Goal: Task Accomplishment & Management: Use online tool/utility

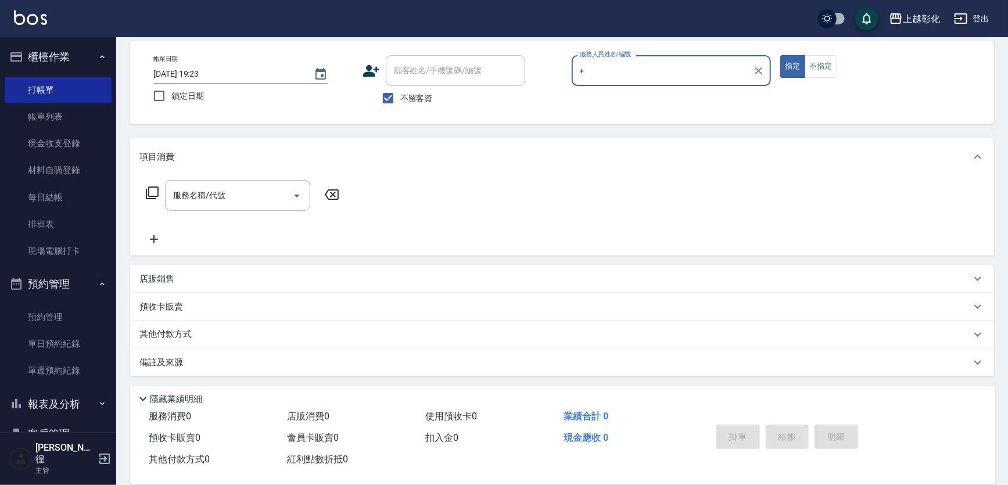
scroll to position [52, 0]
type input "+"
type input "[PERSON_NAME]"
type button "true"
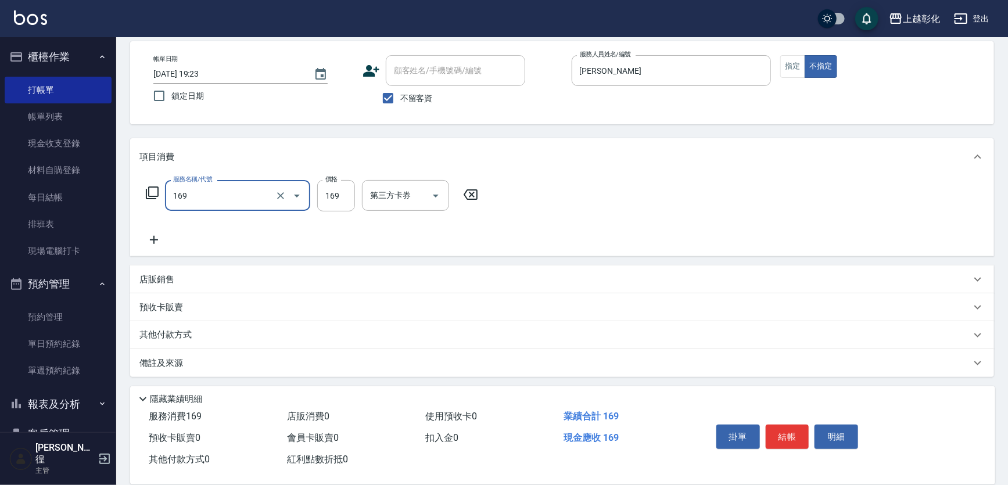
type input "剪髮(169)"
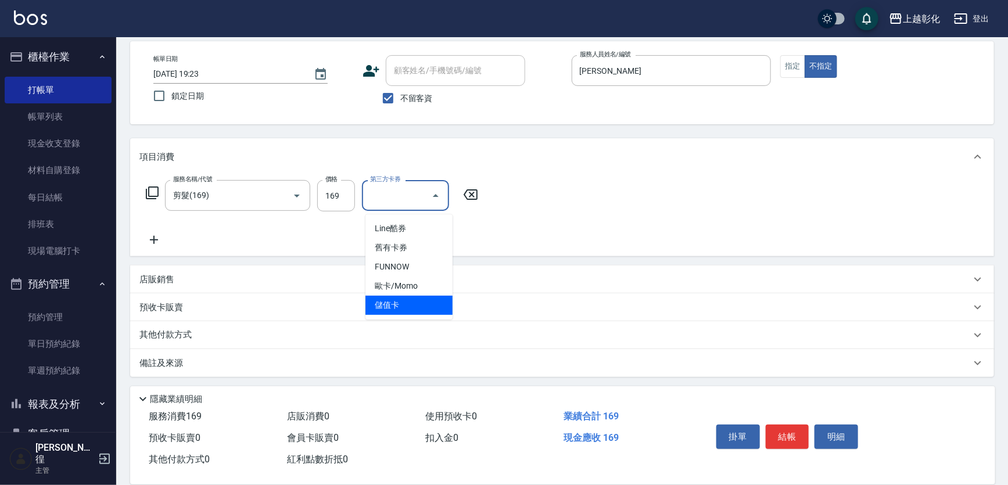
type input "儲值卡"
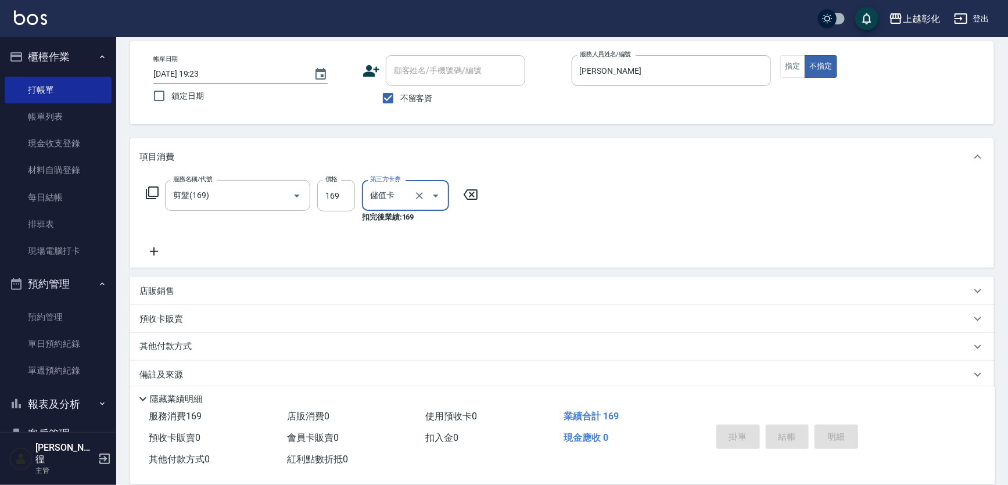
type input "[DATE] 20:26"
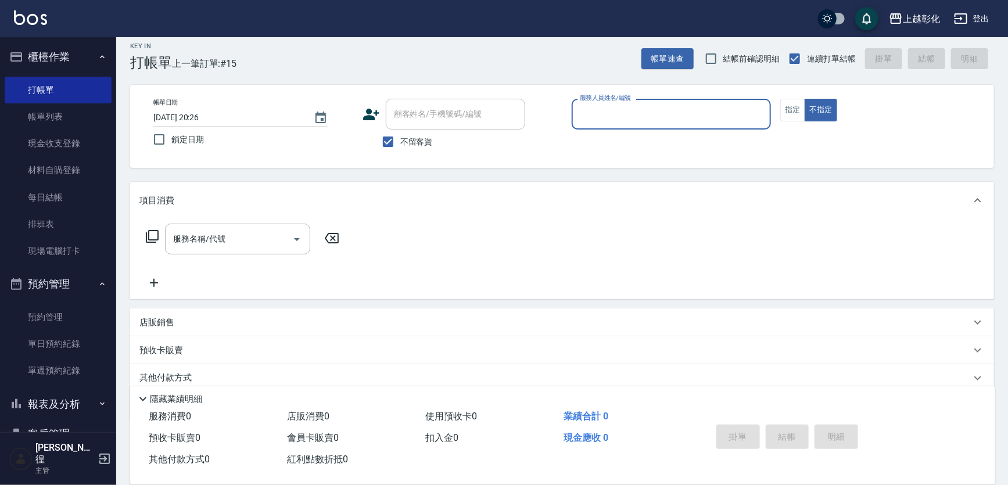
scroll to position [0, 0]
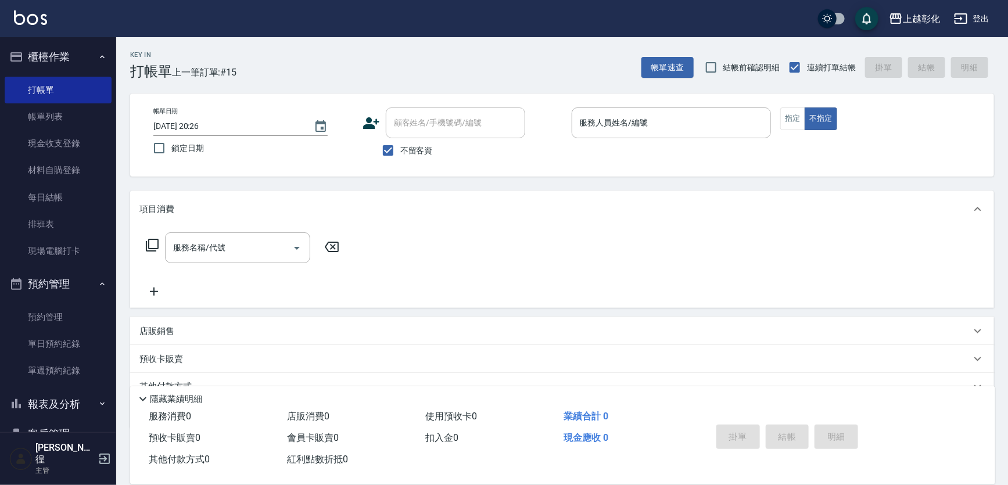
click at [414, 139] on label "不留客資" at bounding box center [404, 150] width 57 height 24
click at [400, 139] on input "不留客資" at bounding box center [388, 150] width 24 height 24
checkbox input "false"
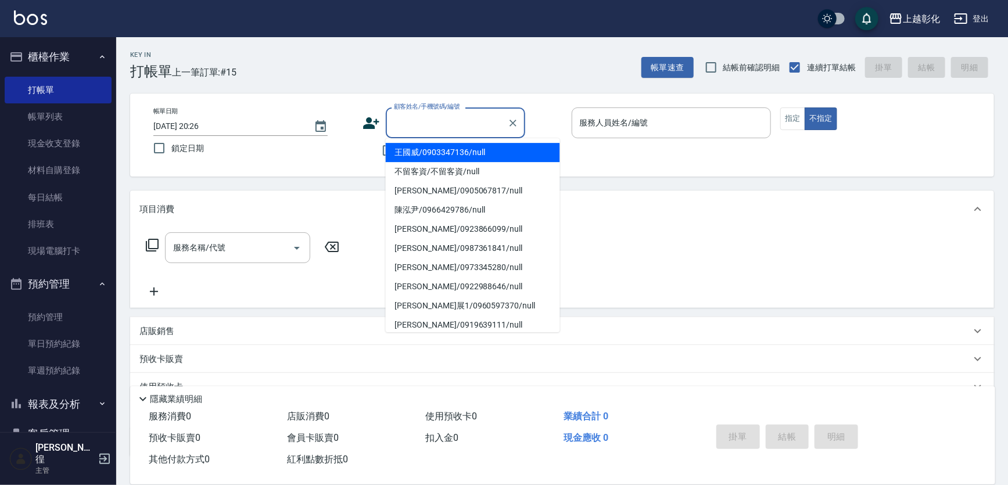
click at [431, 117] on div "顧客姓名/手機號碼/編號 顧客姓名/手機號碼/編號" at bounding box center [455, 122] width 139 height 31
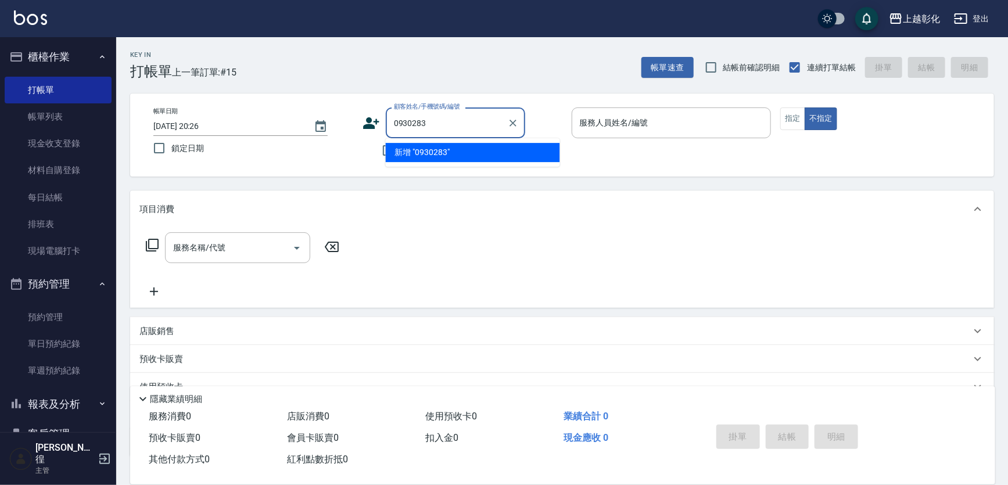
click at [386, 152] on li "新增 "0930283"" at bounding box center [473, 152] width 174 height 19
type input "0930283"
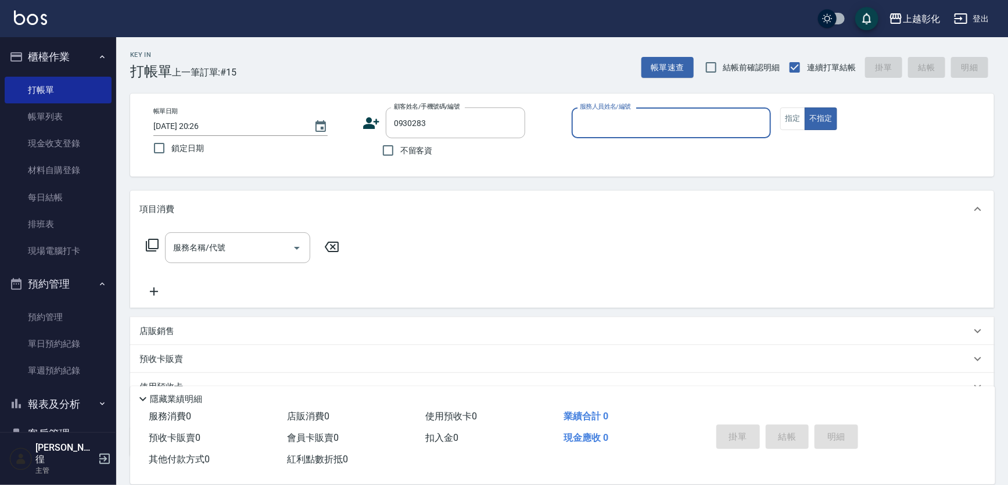
type input "ㄙ"
click at [386, 152] on input "不留客資" at bounding box center [388, 150] width 24 height 24
checkbox input "true"
type input "ㄙ"
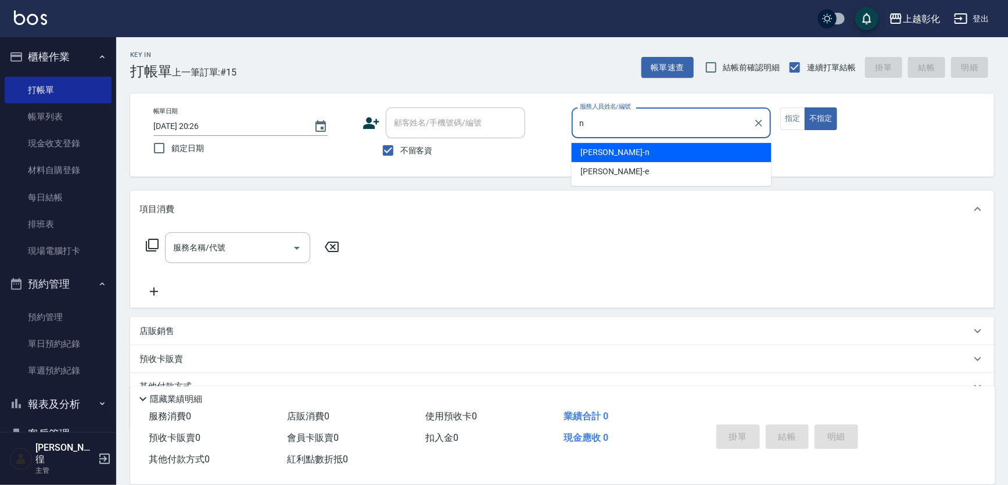
type input "yung yung-n"
type button "false"
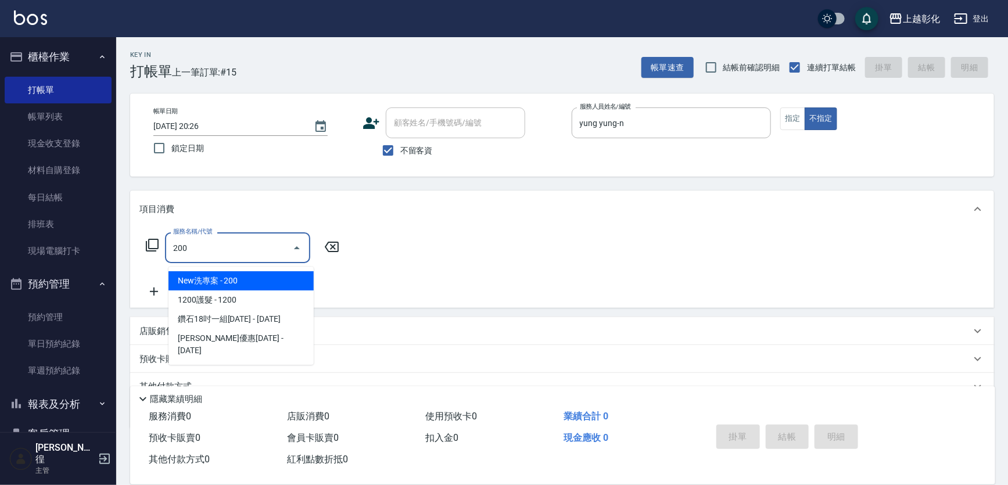
type input "New洗專案(200)"
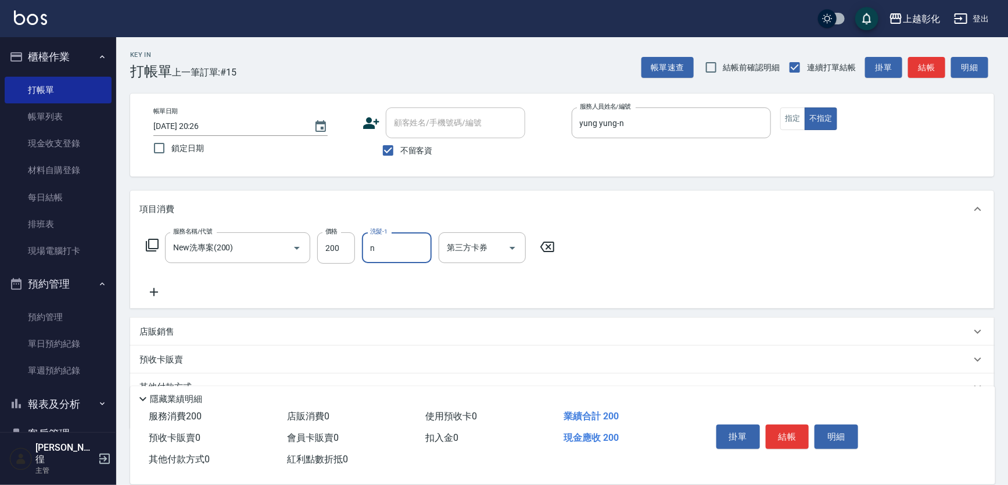
type input "yung yung-n"
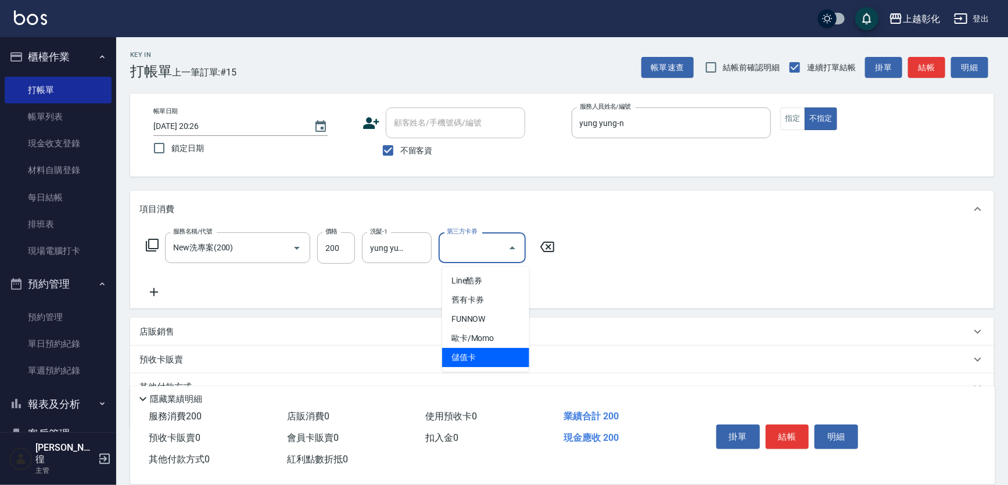
type input "儲值卡"
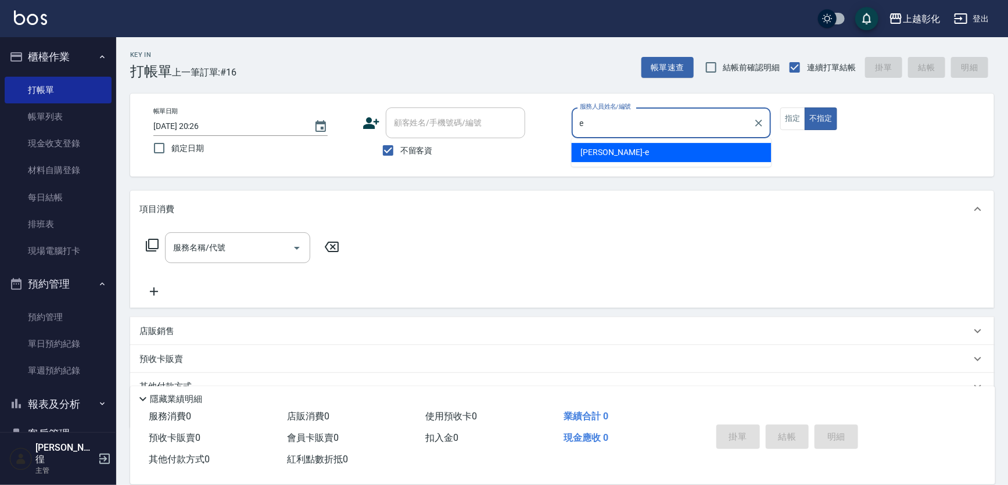
type input "[PERSON_NAME]-e"
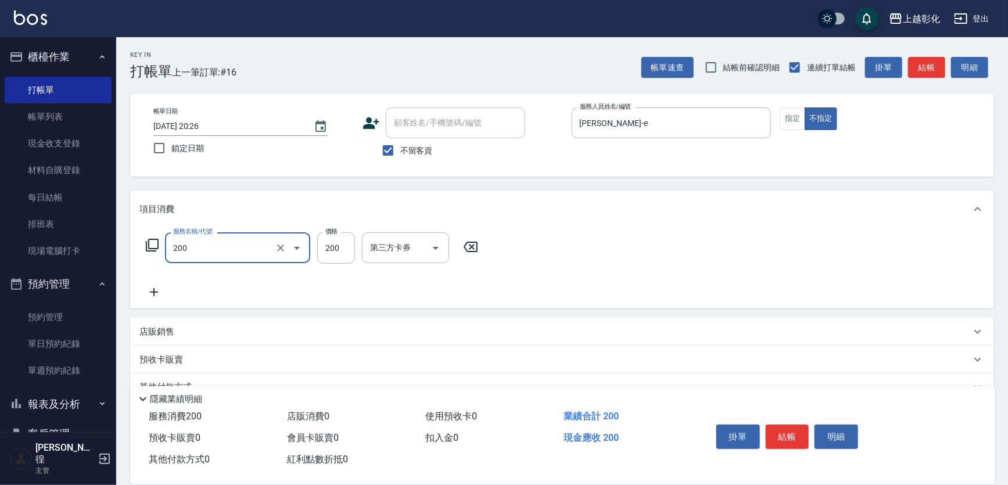
type input "New洗專案(200)"
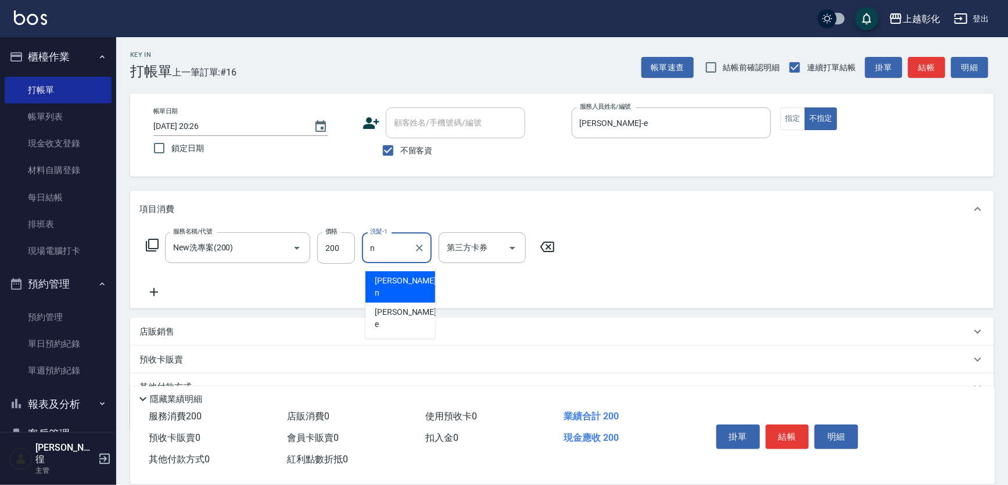
type input "yung yung-n"
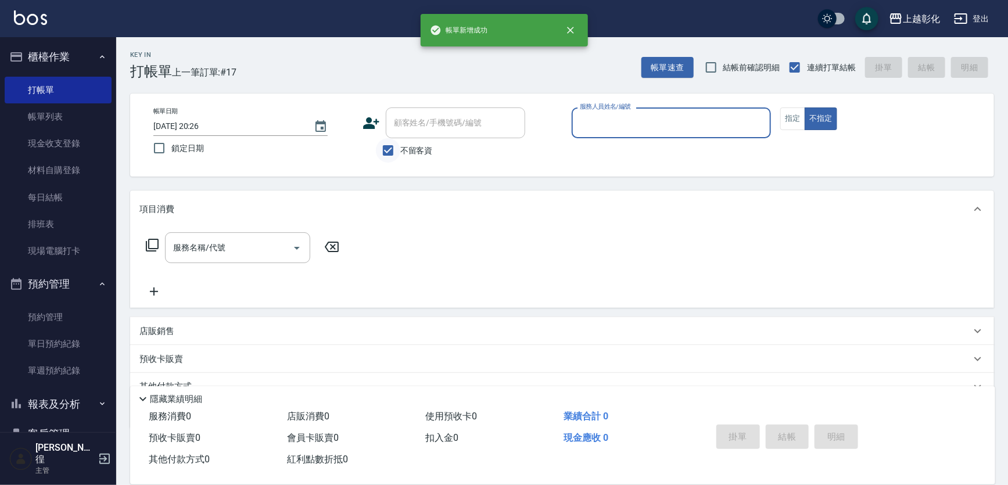
click at [389, 155] on input "不留客資" at bounding box center [388, 150] width 24 height 24
checkbox input "false"
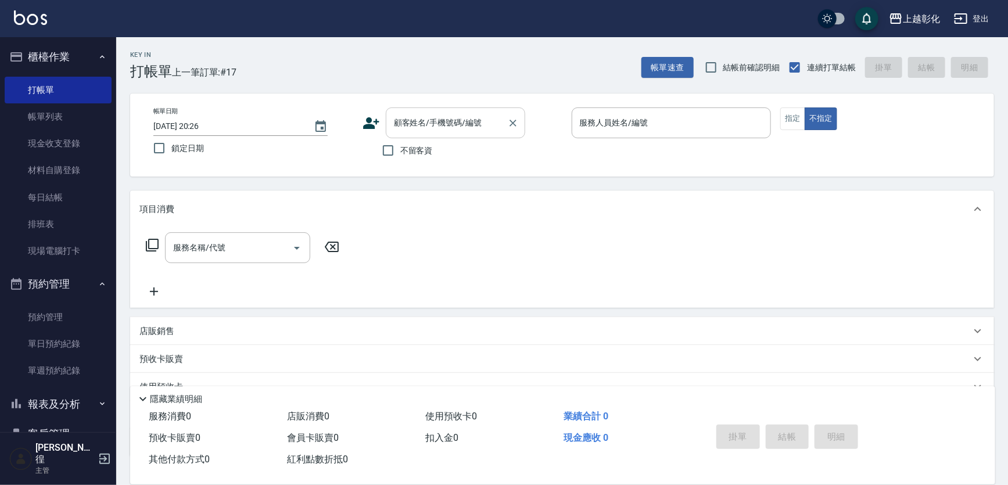
click at [413, 131] on input "顧客姓名/手機號碼/編號" at bounding box center [447, 123] width 112 height 20
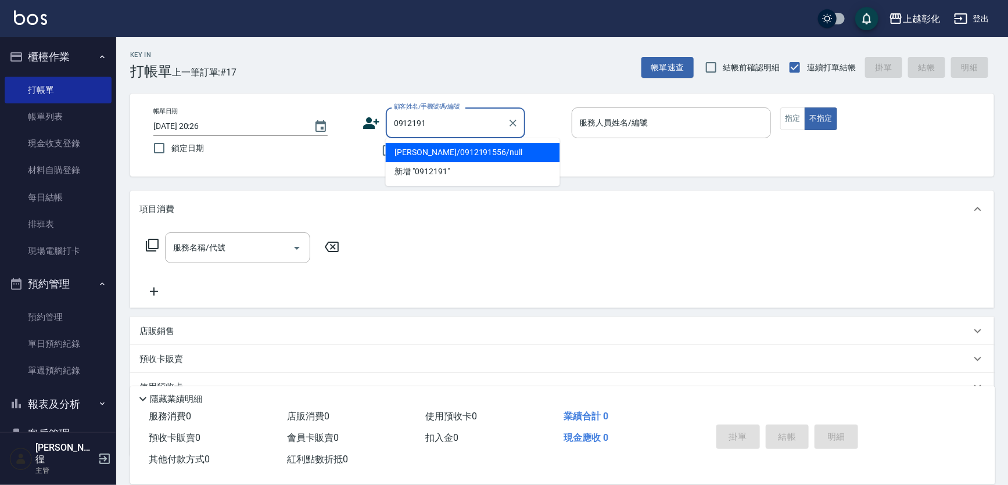
type input "[PERSON_NAME]/0912191556/null"
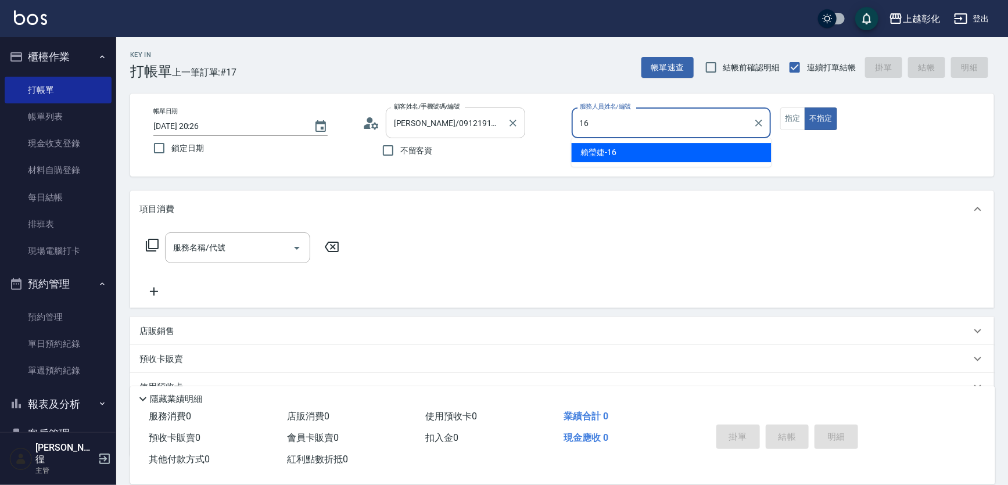
type input "[PERSON_NAME]-16"
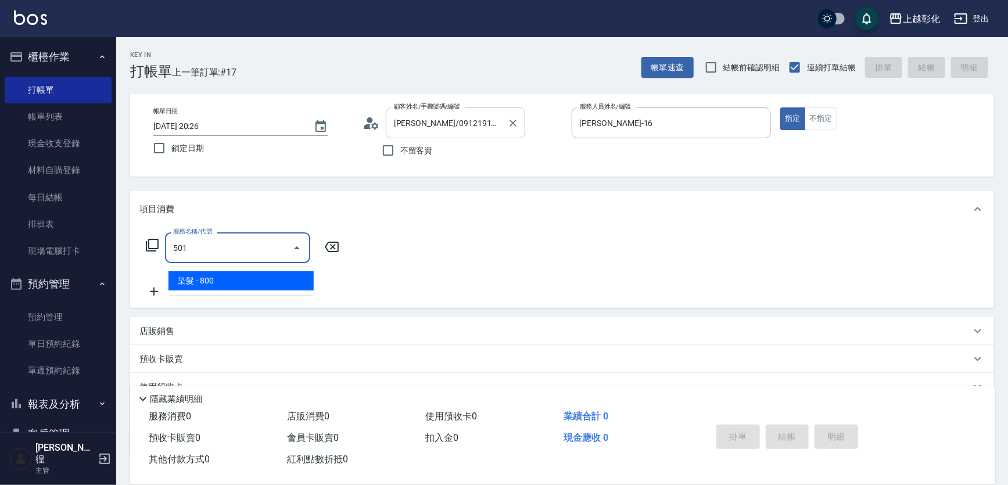
type input "染髮(501)"
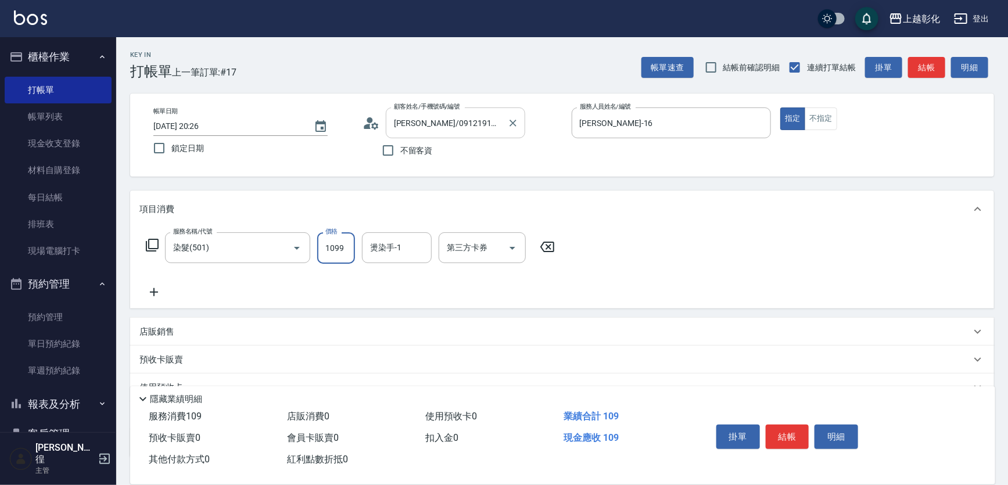
type input "1099"
type input "[PERSON_NAME]-16"
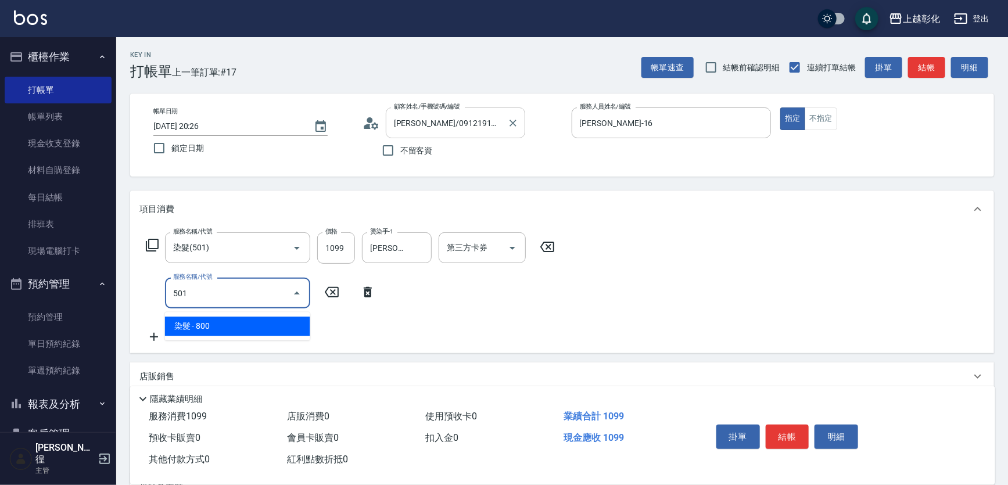
type input "染髮(501)"
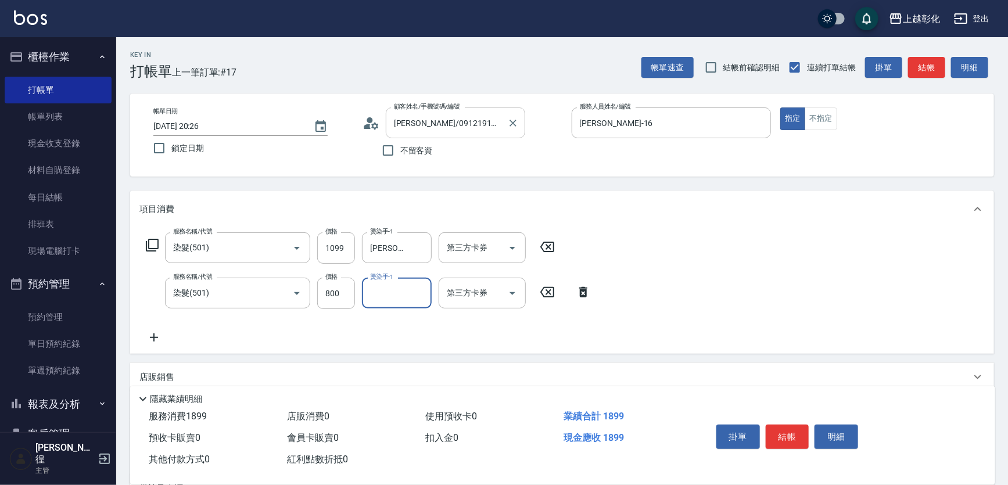
type input "0"
type input "[PERSON_NAME]-16"
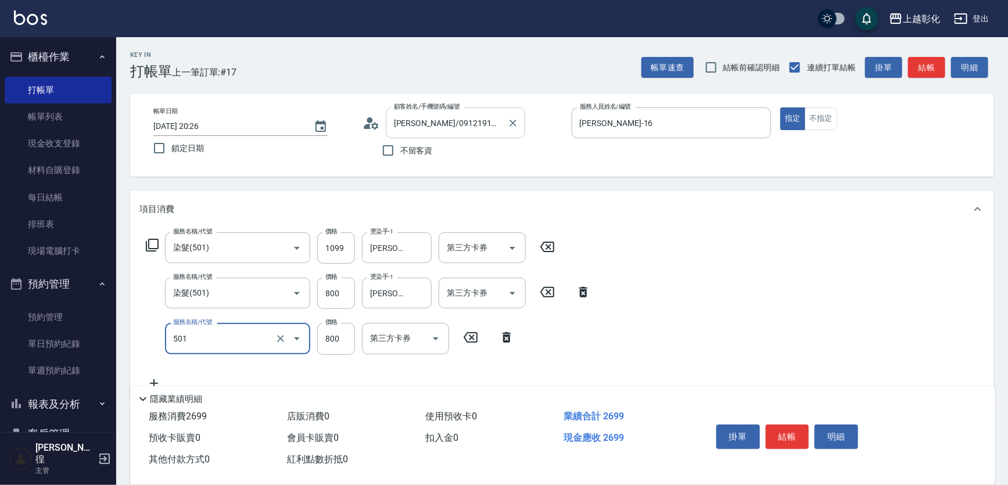
type input "染髮(501)"
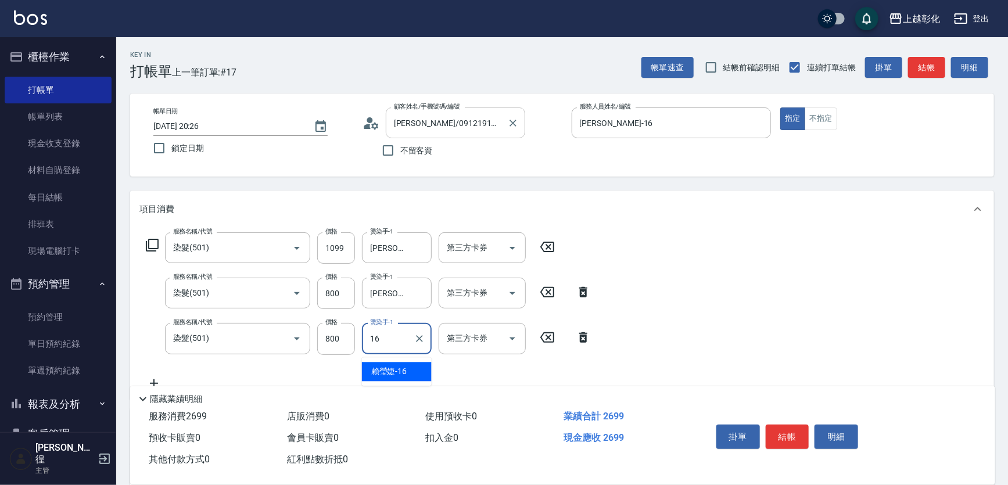
type input "[PERSON_NAME]-16"
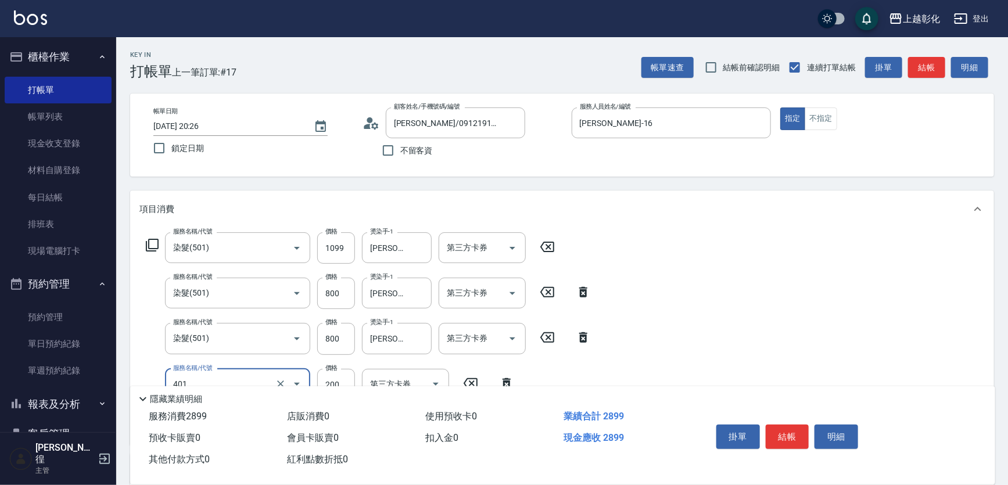
type input "自備護髮(401)"
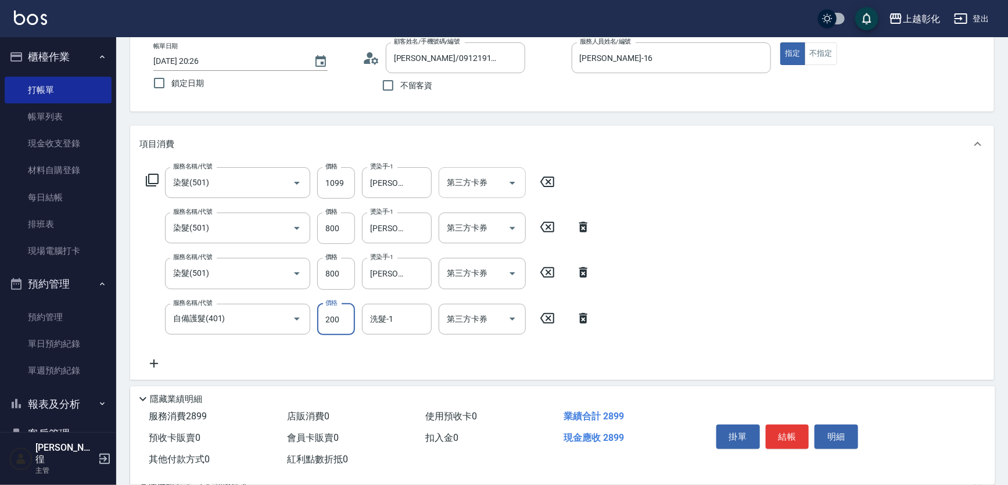
scroll to position [158, 0]
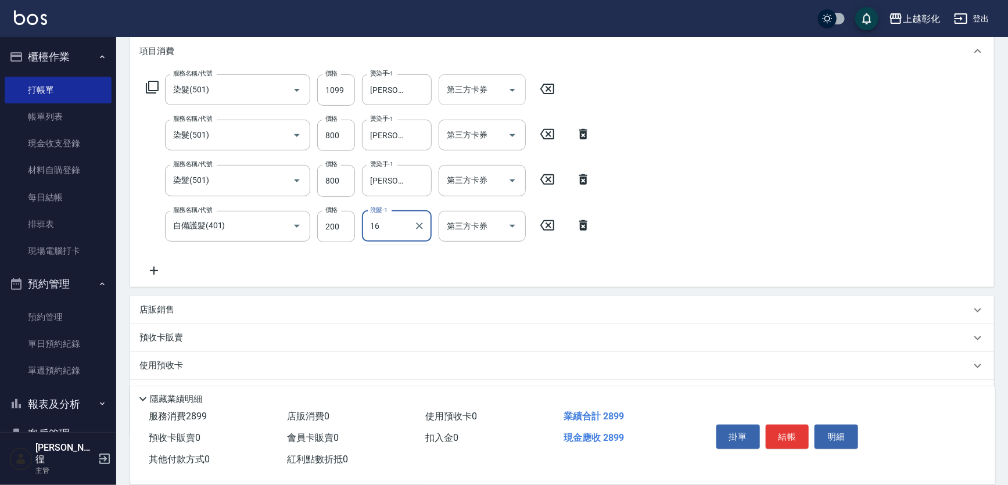
type input "[PERSON_NAME]-16"
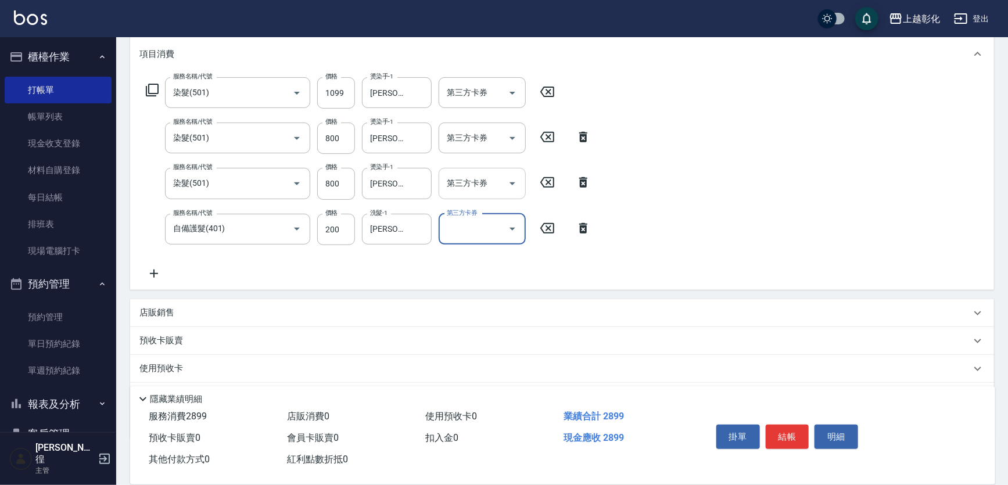
scroll to position [0, 0]
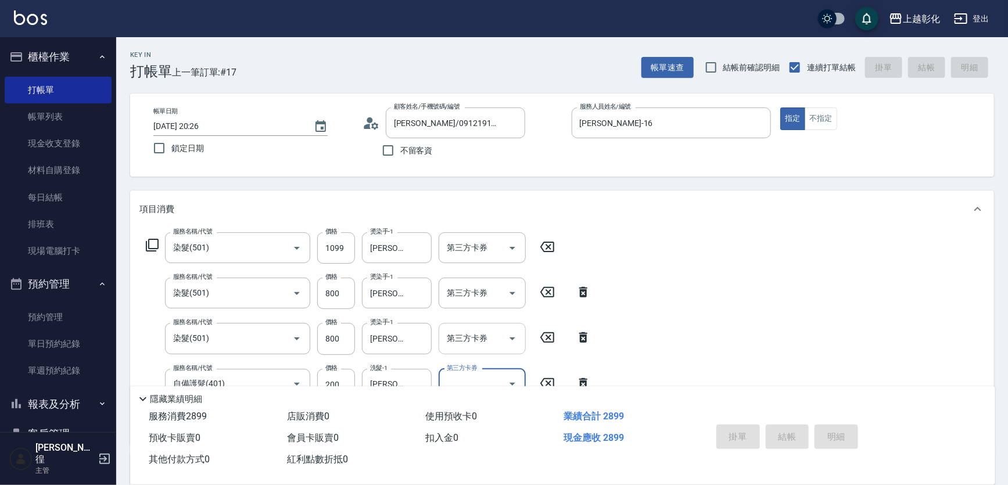
type input "[DATE] 20:27"
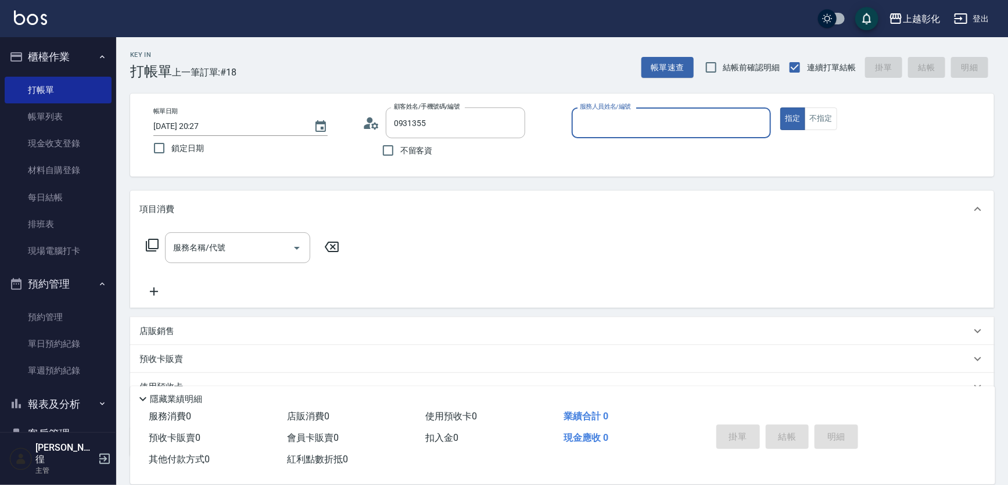
type input "[PERSON_NAME]/0931355428/null"
type input "yung yung-n"
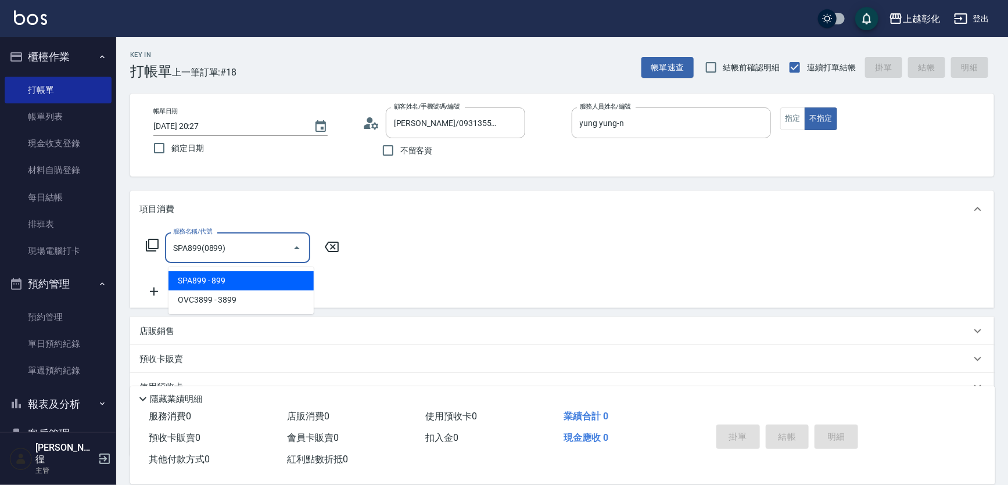
type input "SPA899(0899)"
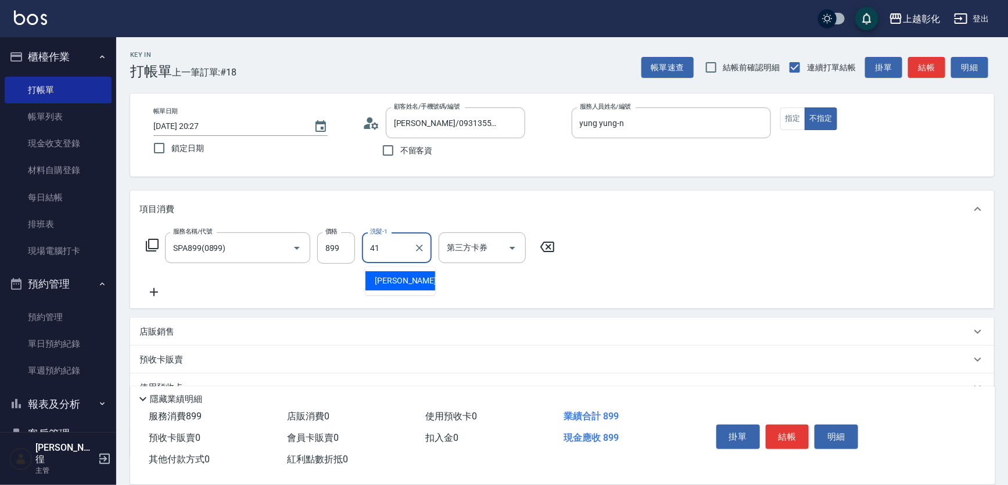
type input "謝宥萱-41"
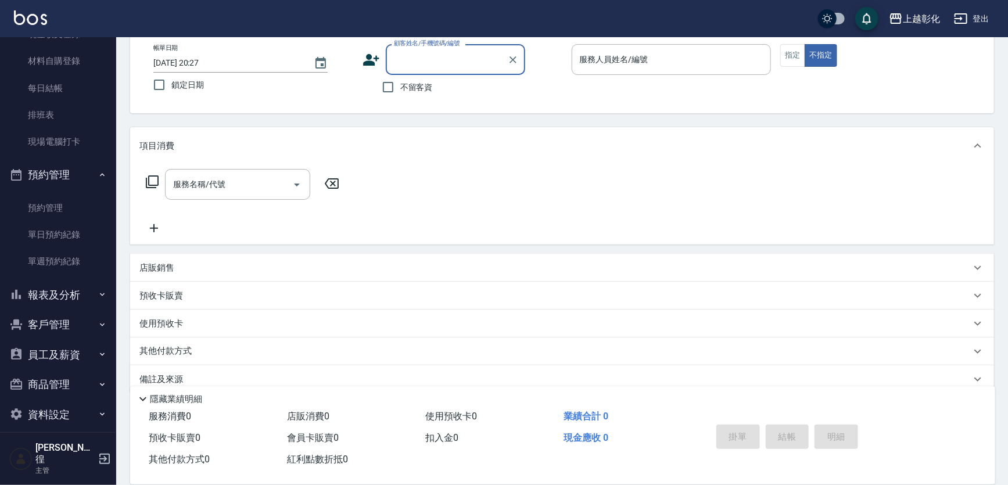
scroll to position [102, 0]
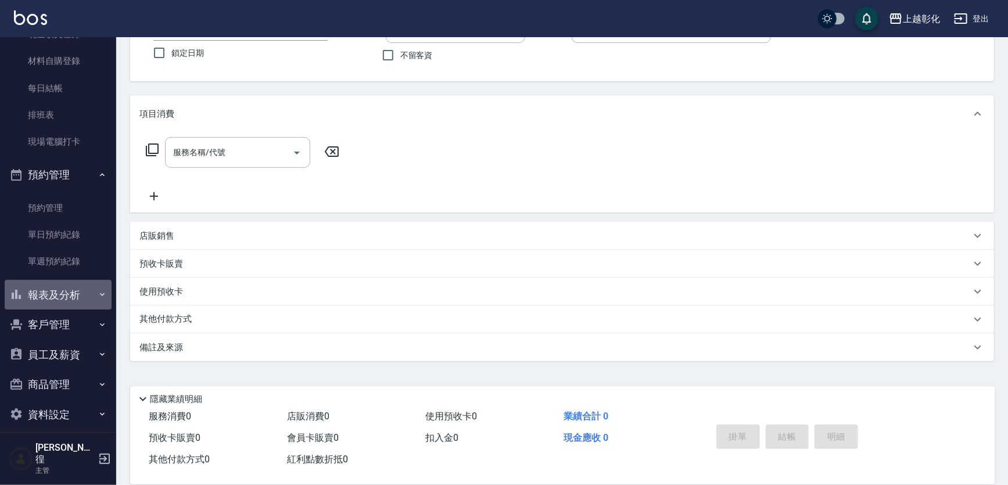
click at [61, 306] on button "報表及分析" at bounding box center [58, 295] width 107 height 30
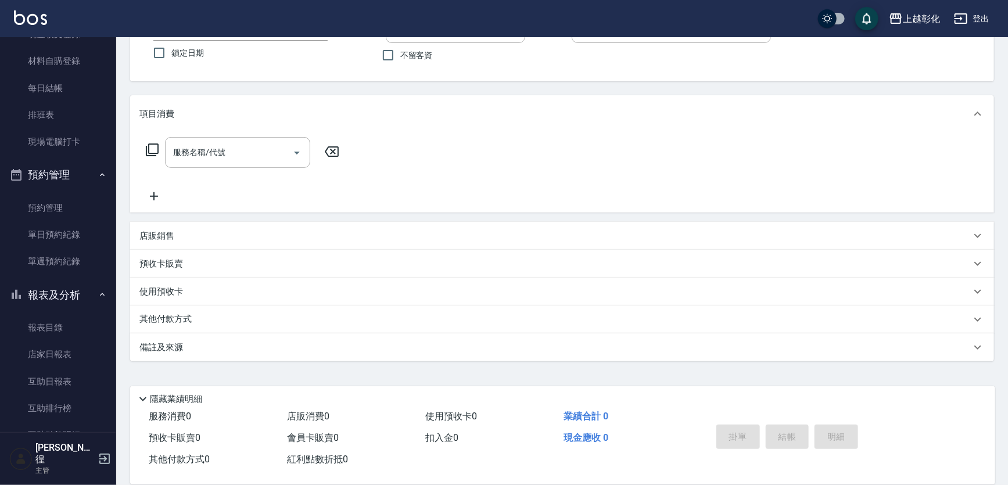
scroll to position [343, 0]
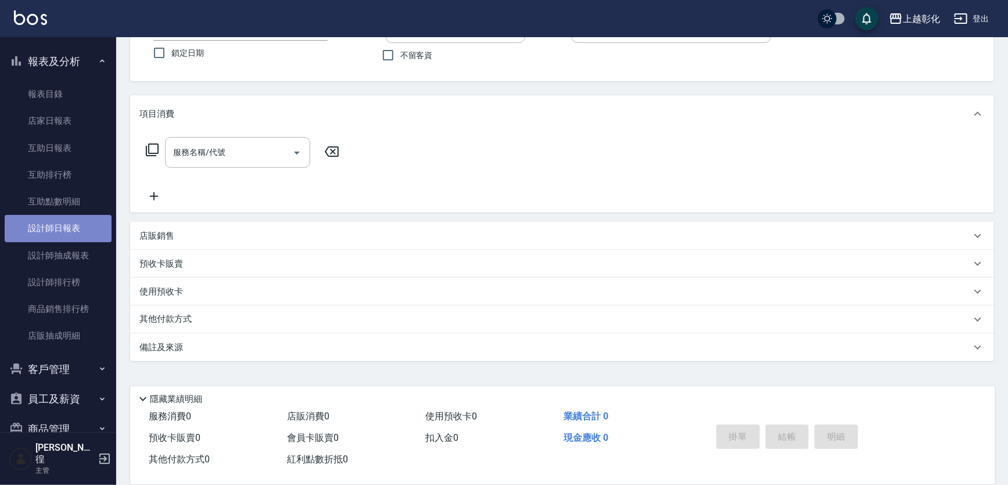
click at [59, 236] on link "設計師日報表" at bounding box center [58, 228] width 107 height 27
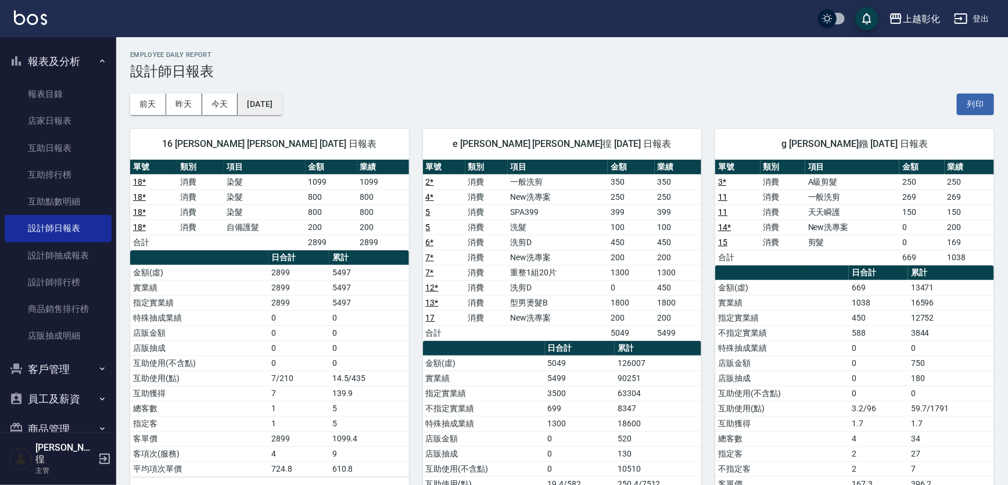
click at [267, 106] on button "[DATE]" at bounding box center [260, 104] width 44 height 21
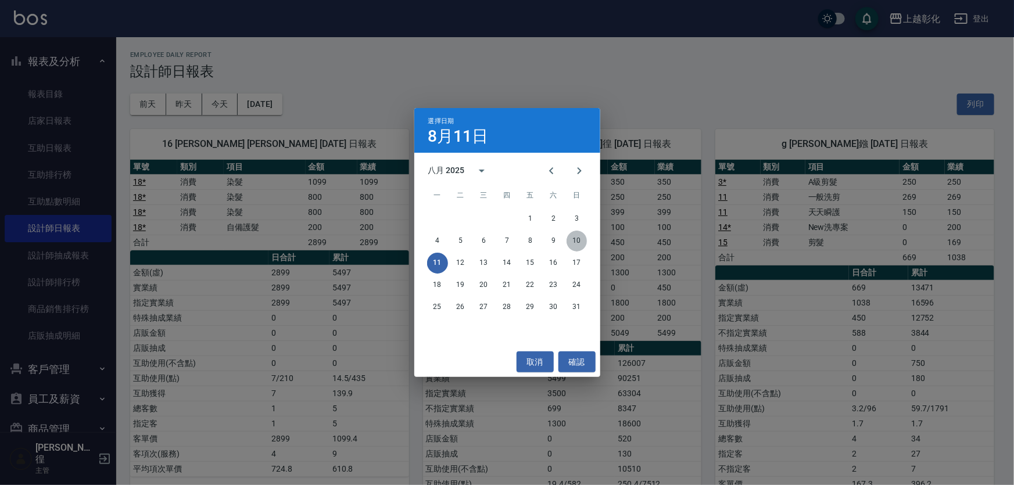
click at [582, 242] on button "10" at bounding box center [576, 241] width 21 height 21
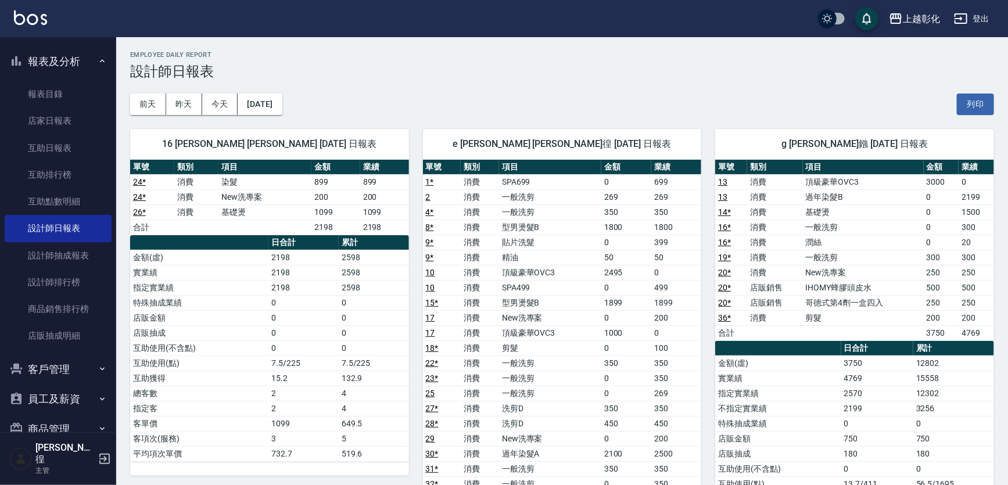
drag, startPoint x: 956, startPoint y: 248, endPoint x: 944, endPoint y: 236, distance: 16.8
click at [944, 236] on td "0" at bounding box center [941, 242] width 35 height 15
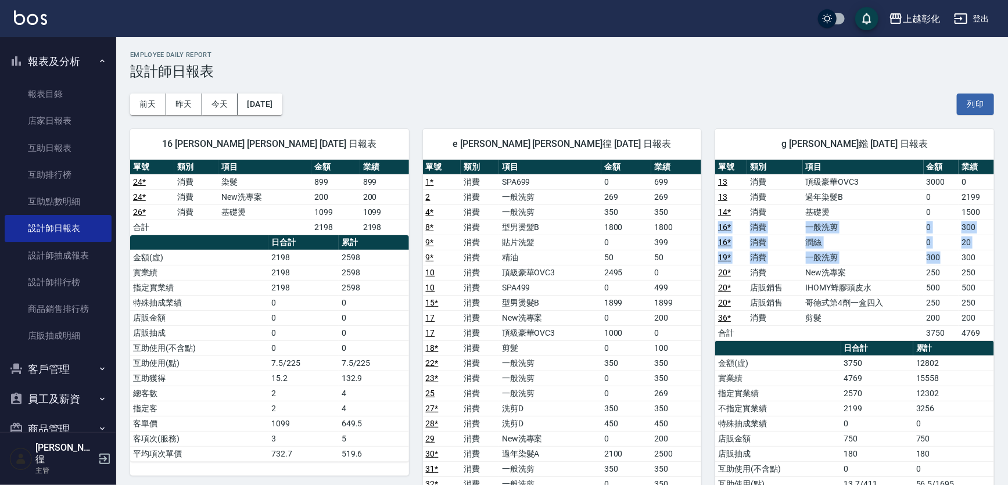
drag, startPoint x: 988, startPoint y: 215, endPoint x: 957, endPoint y: 260, distance: 54.5
click at [957, 260] on tbody "13 消費 頂級豪華OVC3 3000 0 13 消費 過年染髮B 0 2199 14 * 消費 基礎燙 0 1500 16 * 消費 一般洗剪 0 300 …" at bounding box center [854, 257] width 279 height 166
click at [877, 109] on div "[DATE] [DATE] [DATE] [DATE] 列印" at bounding box center [562, 104] width 864 height 49
click at [282, 101] on button "[DATE]" at bounding box center [260, 104] width 44 height 21
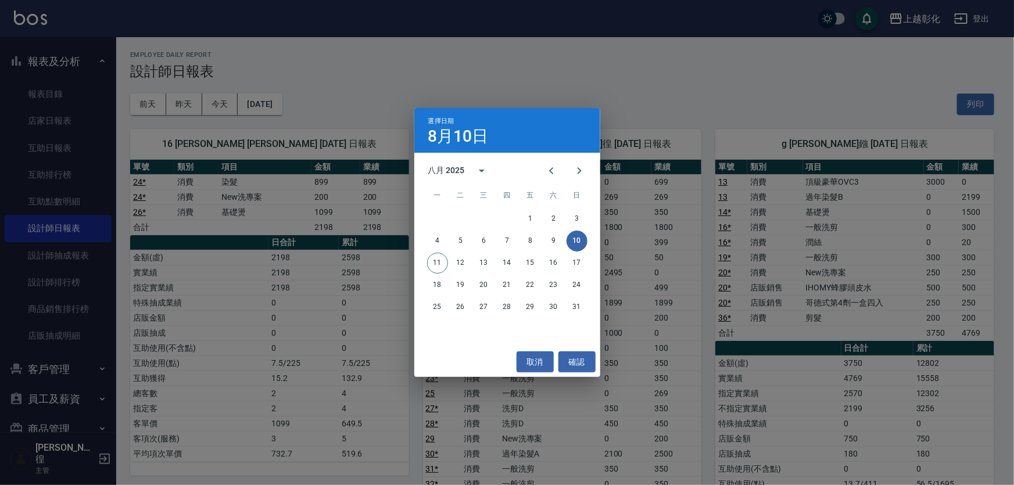
click at [494, 77] on div "選擇日期 [DATE] 八月 2025 一 二 三 四 五 六 日 1 2 3 4 5 6 7 8 9 10 11 12 13 14 15 16 17 18 …" at bounding box center [507, 242] width 1014 height 485
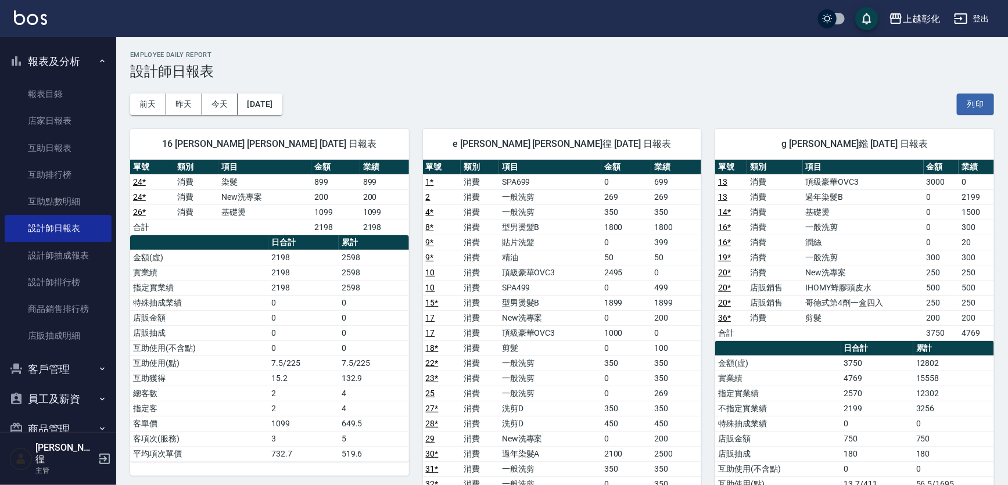
click at [941, 274] on td "250" at bounding box center [941, 272] width 35 height 15
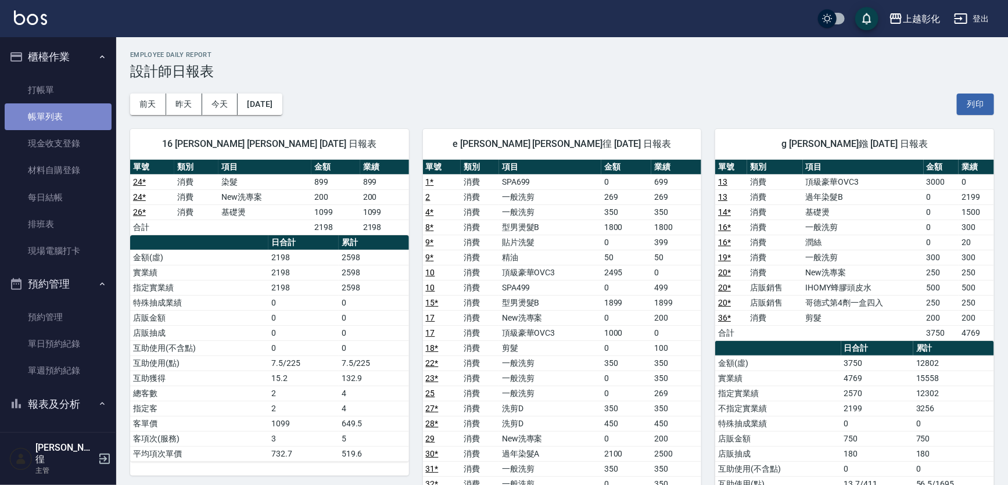
click at [78, 112] on link "帳單列表" at bounding box center [58, 116] width 107 height 27
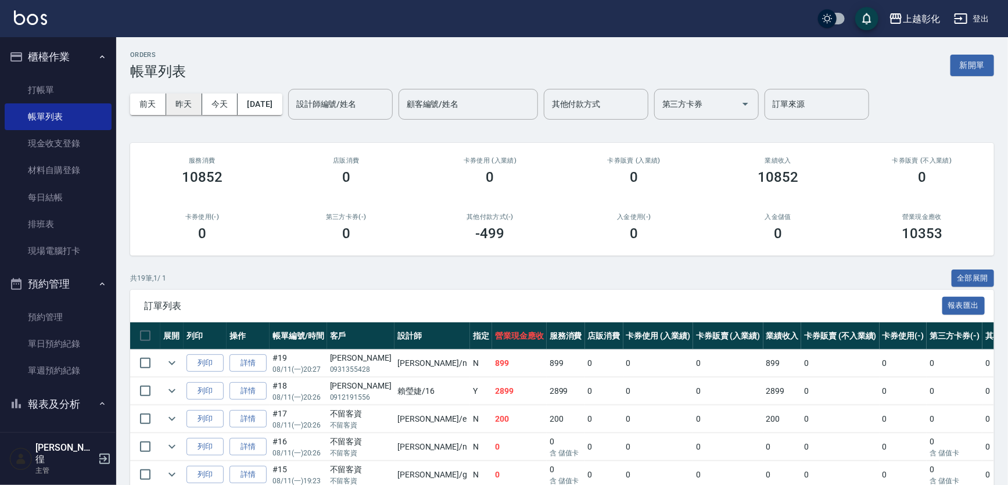
click at [170, 104] on button "昨天" at bounding box center [184, 104] width 36 height 21
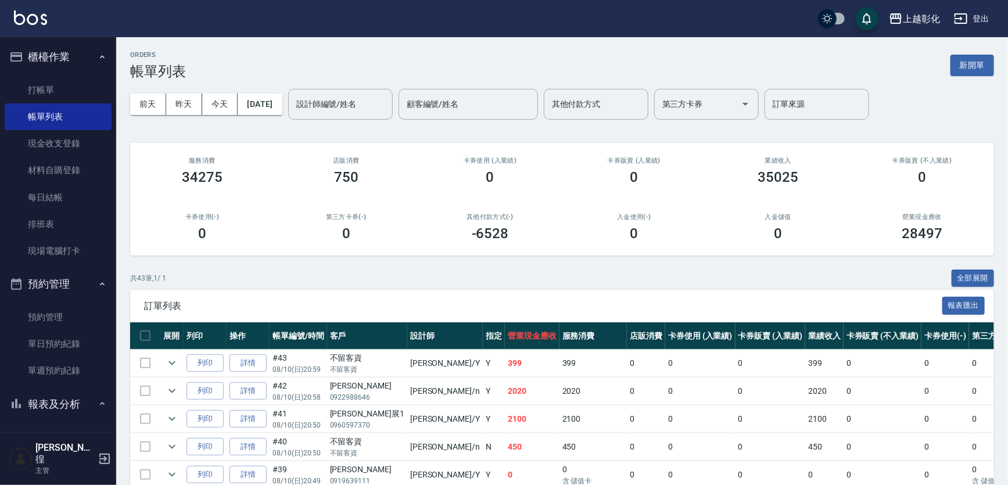
click at [412, 102] on div "設計師編號/姓名 設計師編號/姓名 顧客編號/姓名 顧客編號/姓名 其他付款方式 其他付款方式 第三方卡券 第三方卡券 訂單來源 訂單來源" at bounding box center [578, 104] width 581 height 31
click at [429, 101] on div "顧客編號/姓名 顧客編號/姓名" at bounding box center [468, 104] width 139 height 31
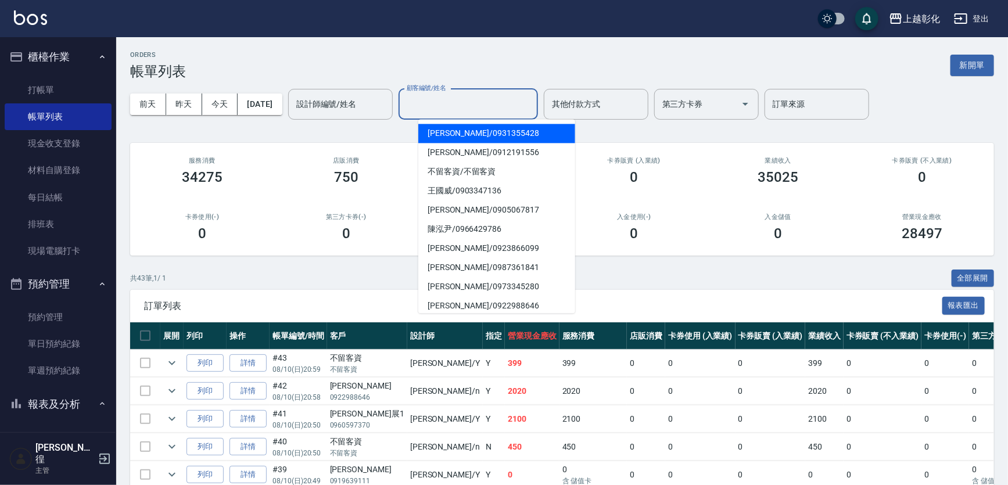
paste input "[PERSON_NAME]"
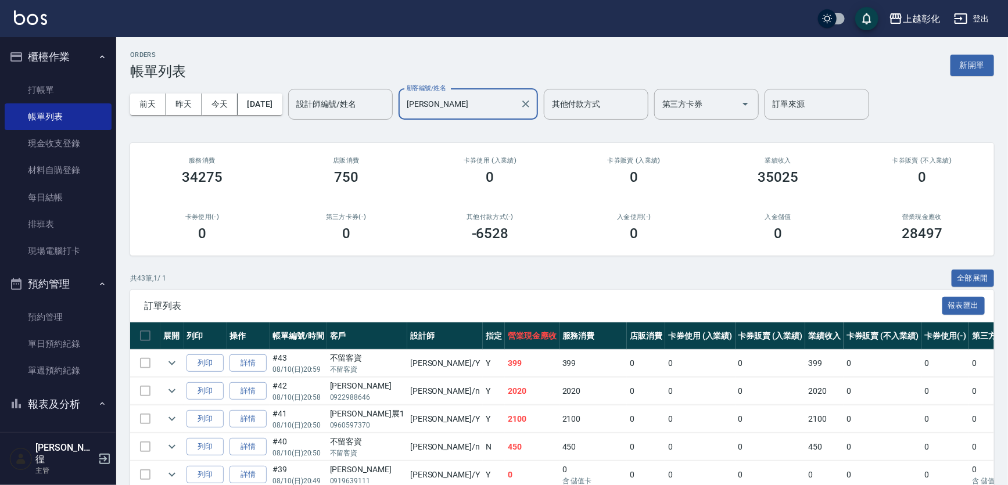
click at [447, 100] on input "[PERSON_NAME]" at bounding box center [460, 104] width 112 height 20
click at [444, 109] on input "[PERSON_NAME]" at bounding box center [460, 104] width 112 height 20
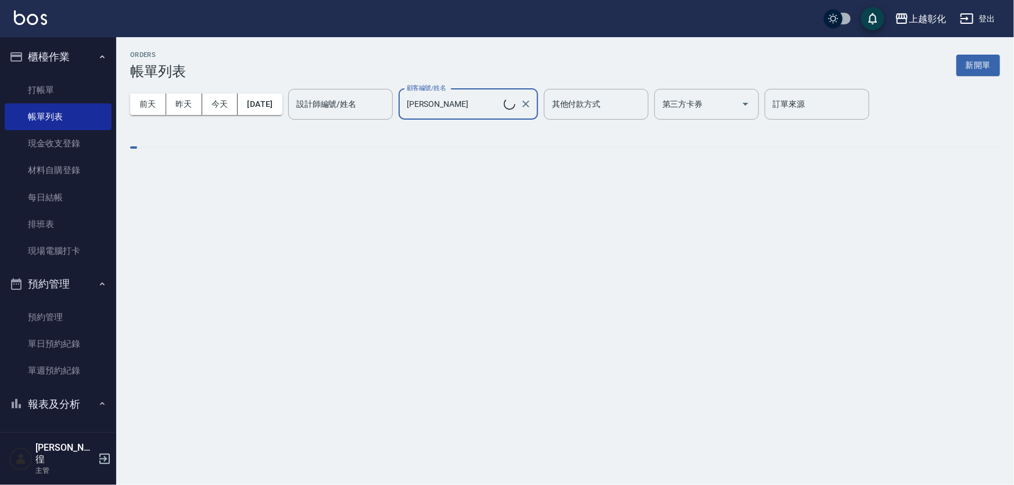
type input "[PERSON_NAME]/0933519196"
click at [439, 104] on input "[PERSON_NAME]/0933519196" at bounding box center [454, 104] width 100 height 20
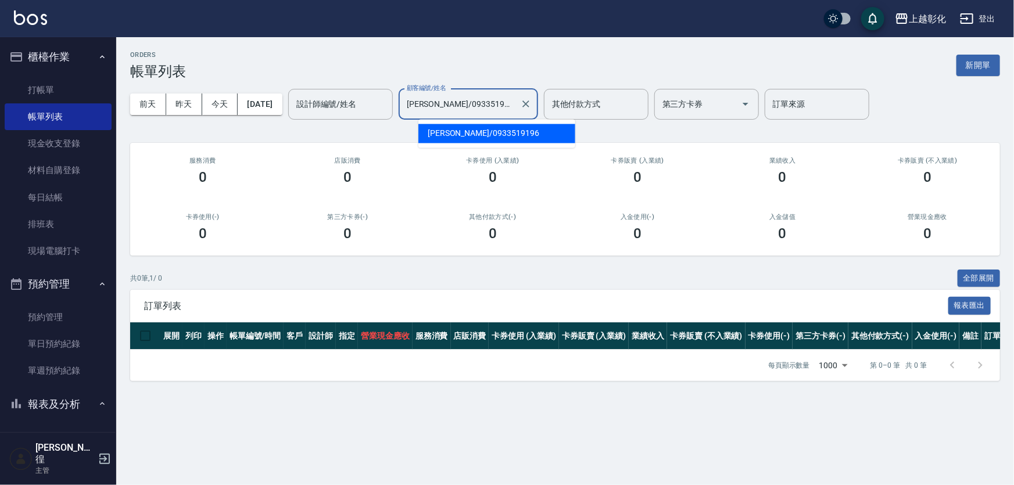
click at [473, 134] on span "[PERSON_NAME]/ 0933519196" at bounding box center [496, 133] width 157 height 19
click at [532, 109] on icon "Clear" at bounding box center [526, 104] width 12 height 12
type input "[PERSON_NAME]/0931355428"
click at [515, 105] on input "[PERSON_NAME]/0931355428" at bounding box center [460, 104] width 112 height 20
click at [538, 105] on div "[PERSON_NAME]/0931355428 顧客編號/姓名" at bounding box center [468, 104] width 139 height 31
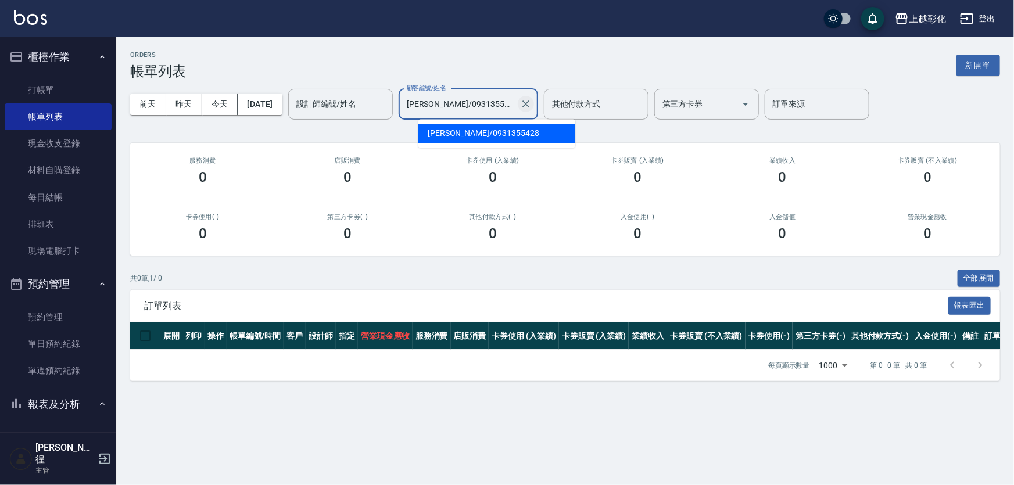
click at [532, 106] on icon "Clear" at bounding box center [526, 104] width 12 height 12
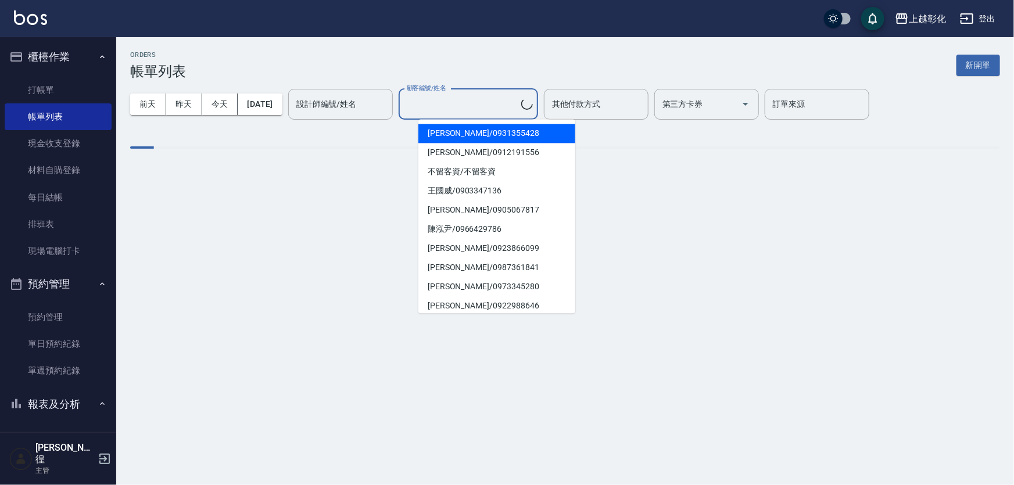
type input "[PERSON_NAME]/0931355428"
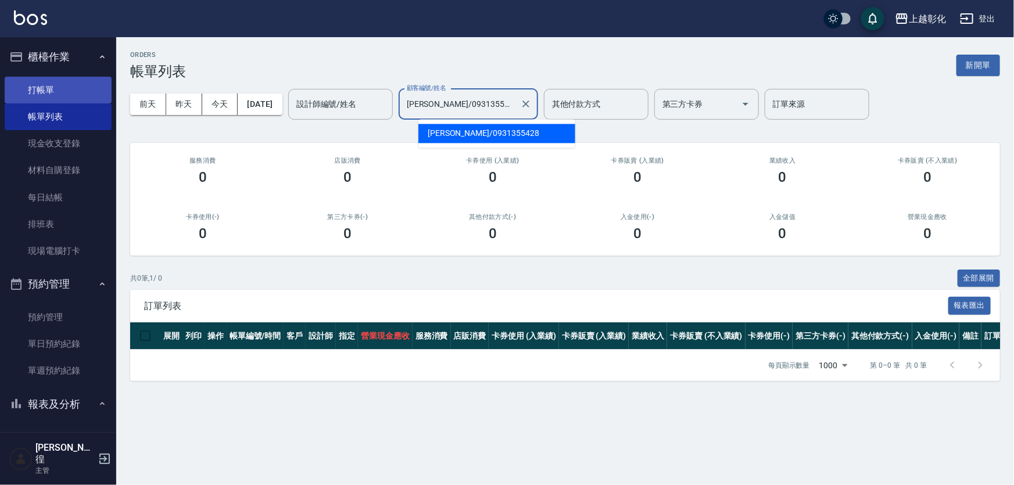
click at [83, 95] on link "打帳單" at bounding box center [58, 90] width 107 height 27
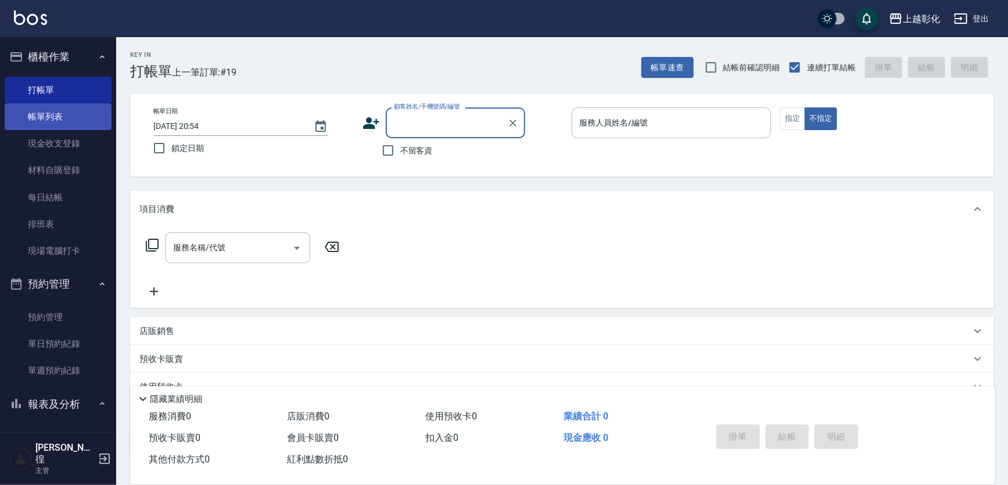
click at [84, 116] on link "帳單列表" at bounding box center [58, 116] width 107 height 27
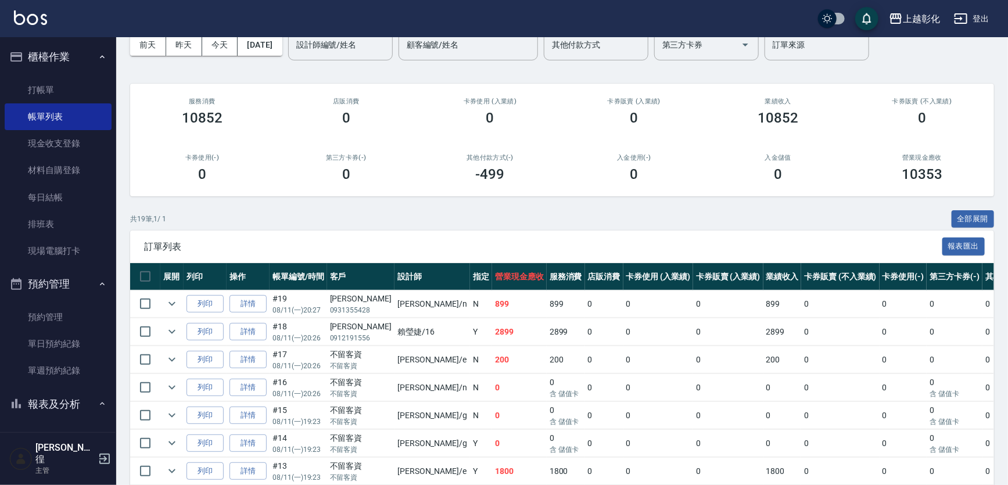
scroll to position [105, 0]
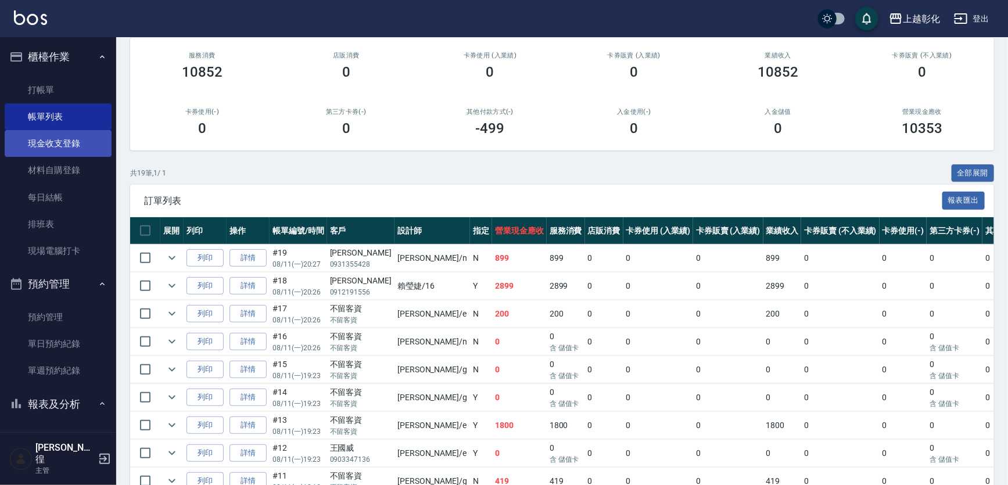
click at [63, 155] on link "現金收支登錄" at bounding box center [58, 143] width 107 height 27
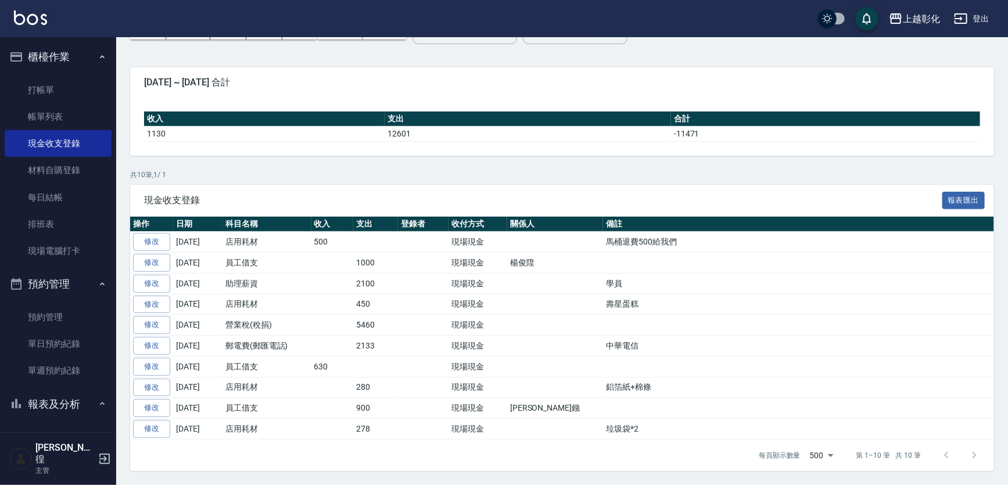
scroll to position [105, 0]
drag, startPoint x: 261, startPoint y: 267, endPoint x: 372, endPoint y: 272, distance: 111.7
click at [372, 273] on tr "修改 [DATE] 助理薪資 2100 現場現金 學員" at bounding box center [562, 283] width 864 height 21
click at [373, 273] on td "2100" at bounding box center [375, 283] width 45 height 21
click at [211, 294] on td "[DATE]" at bounding box center [197, 304] width 49 height 21
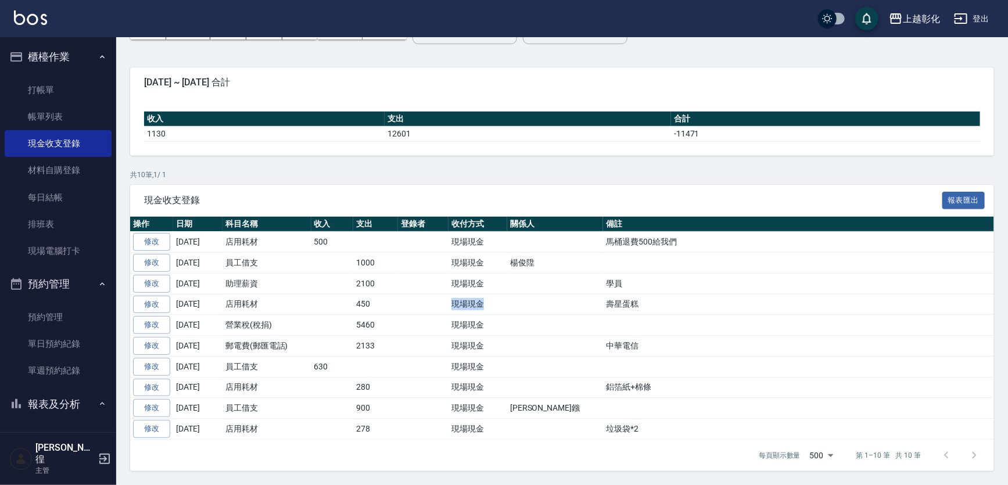
drag, startPoint x: 442, startPoint y: 282, endPoint x: 554, endPoint y: 283, distance: 112.1
click at [554, 294] on tr "修改 [DATE] 店用耗材 450 現場現金 壽星蛋糕" at bounding box center [562, 304] width 864 height 21
click at [554, 294] on td at bounding box center [555, 304] width 96 height 21
drag, startPoint x: 442, startPoint y: 262, endPoint x: 595, endPoint y: 268, distance: 152.9
click at [595, 273] on tr "修改 [DATE] 助理薪資 2100 現場現金 學員" at bounding box center [562, 283] width 864 height 21
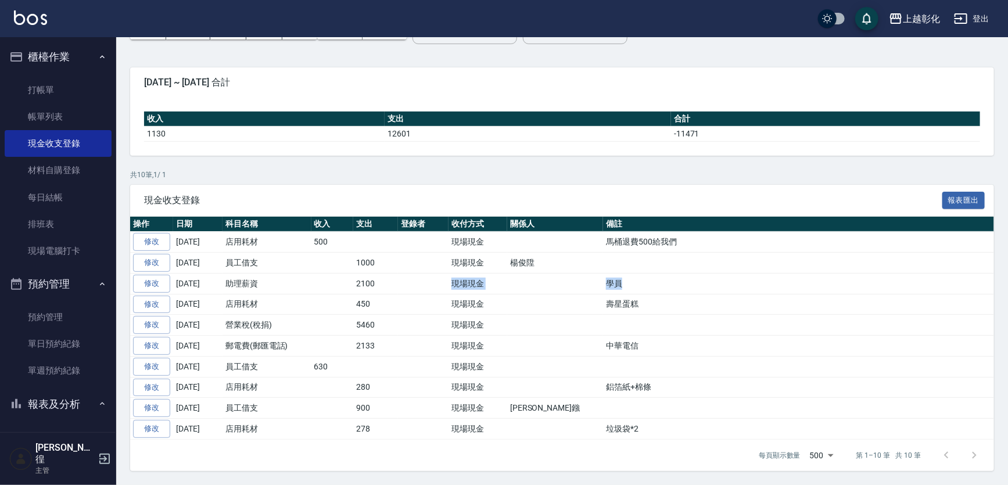
click at [603, 273] on td "學員" at bounding box center [798, 283] width 391 height 21
drag, startPoint x: 595, startPoint y: 268, endPoint x: 547, endPoint y: 268, distance: 47.6
click at [547, 273] on tr "修改 [DATE] 助理薪資 2100 現場現金 學員" at bounding box center [562, 283] width 864 height 21
click at [547, 273] on td at bounding box center [555, 283] width 96 height 21
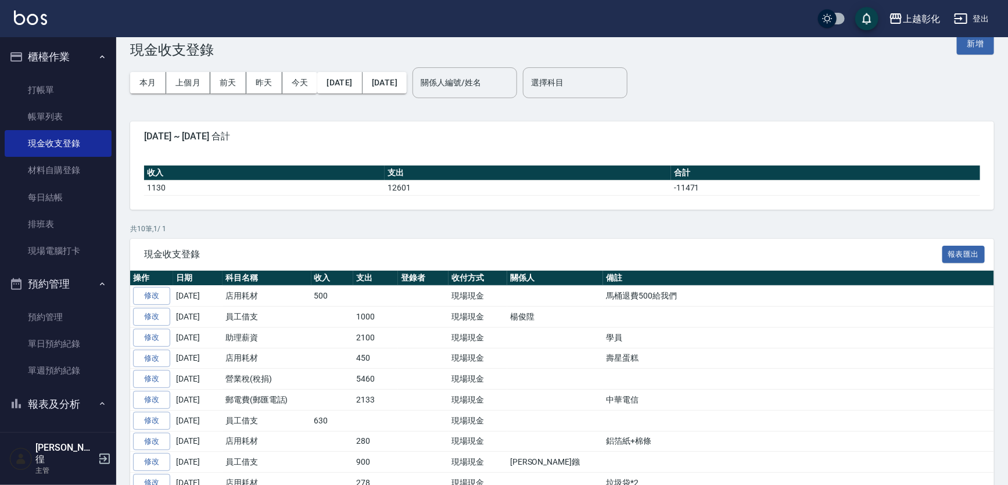
scroll to position [0, 0]
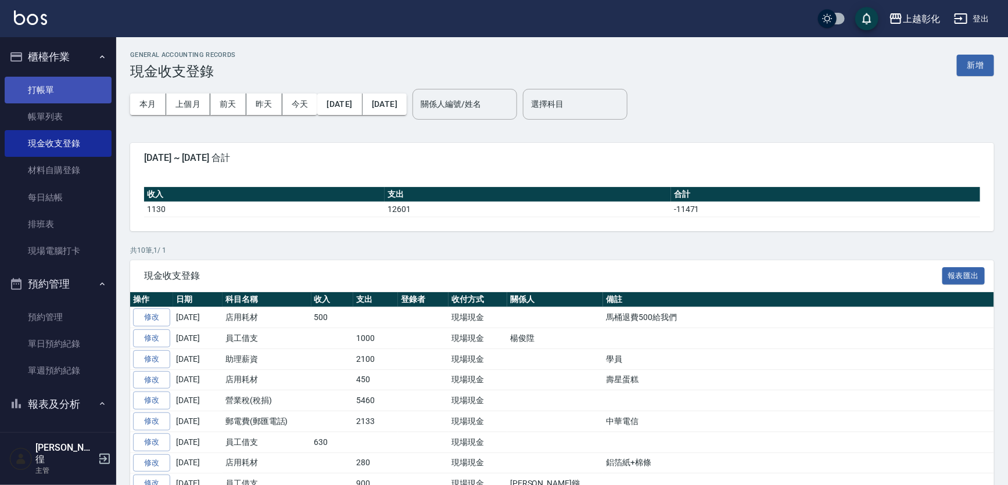
click at [66, 92] on link "打帳單" at bounding box center [58, 90] width 107 height 27
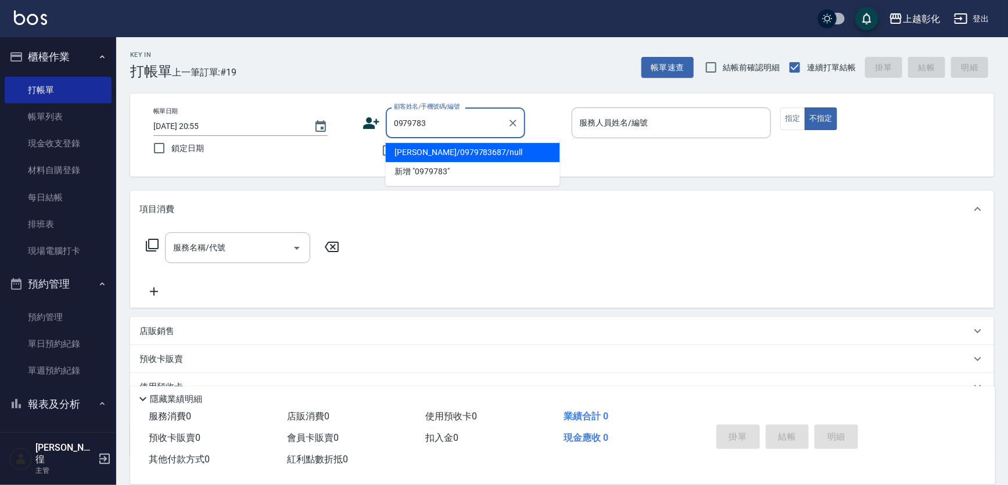
type input "[PERSON_NAME]/0979783687/null"
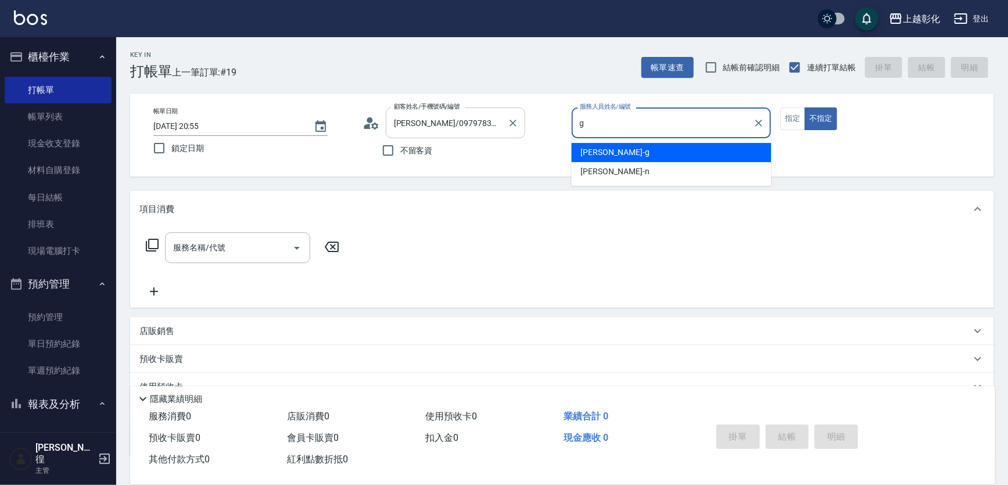
type input "[PERSON_NAME]"
type button "false"
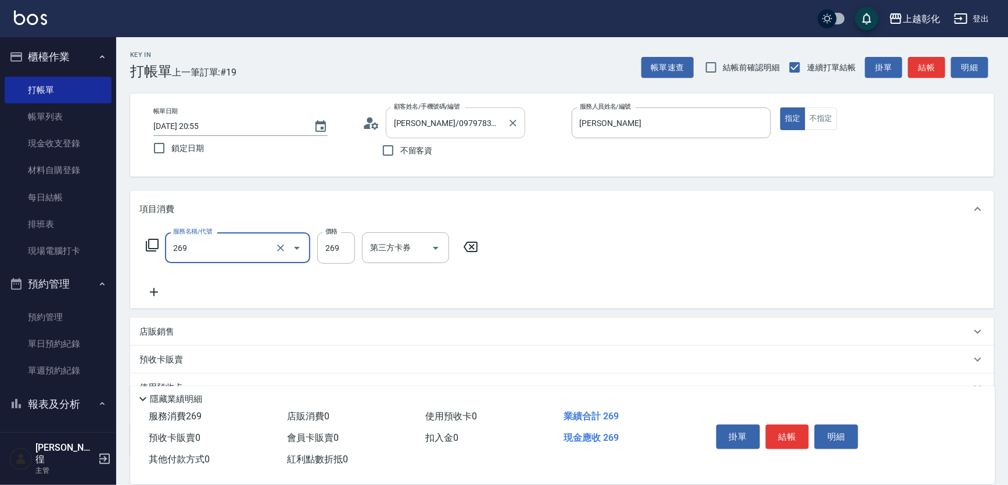
type input "269"
type input "3"
type input "一般洗剪(269)"
type input "300"
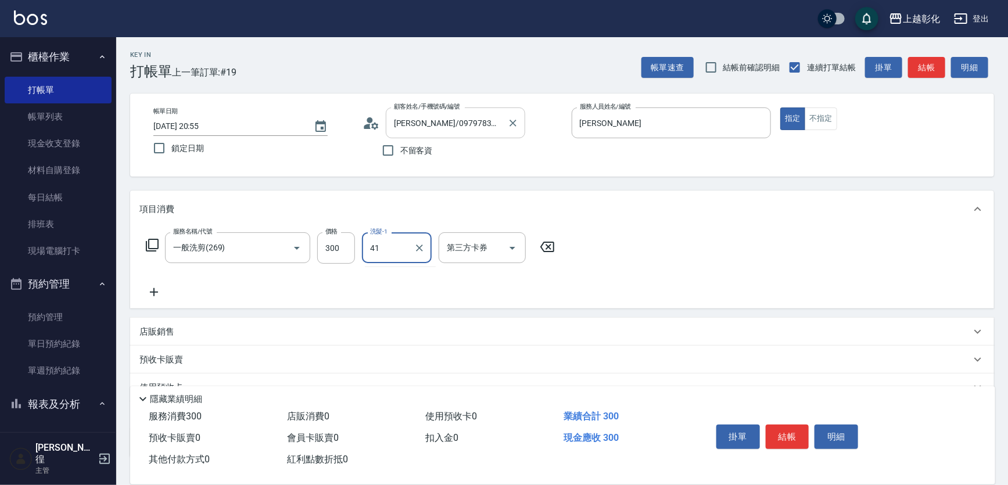
type input "謝宥萱-41"
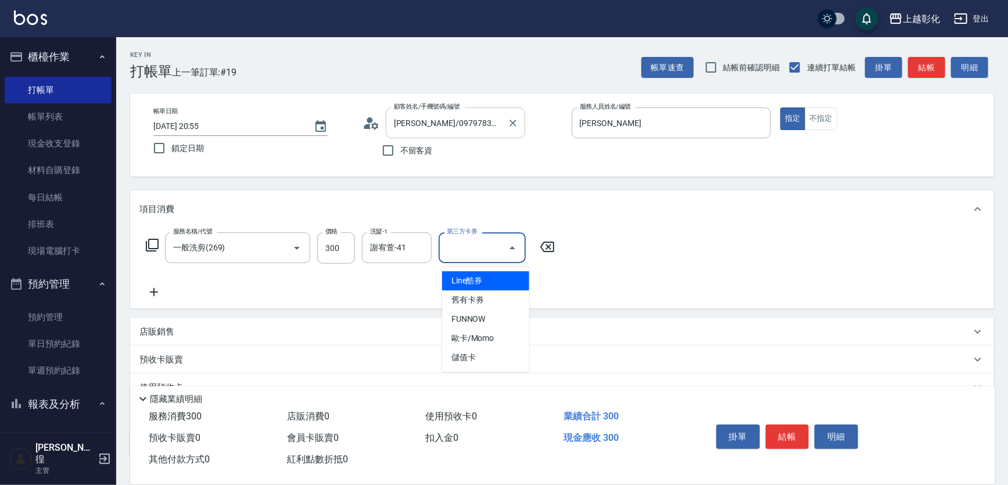
type input "儲值卡"
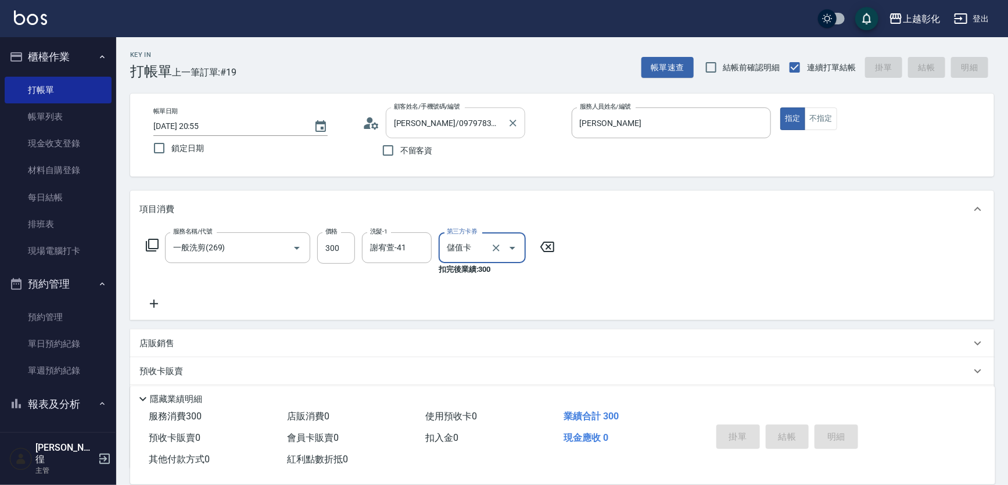
type input "[DATE] 20:56"
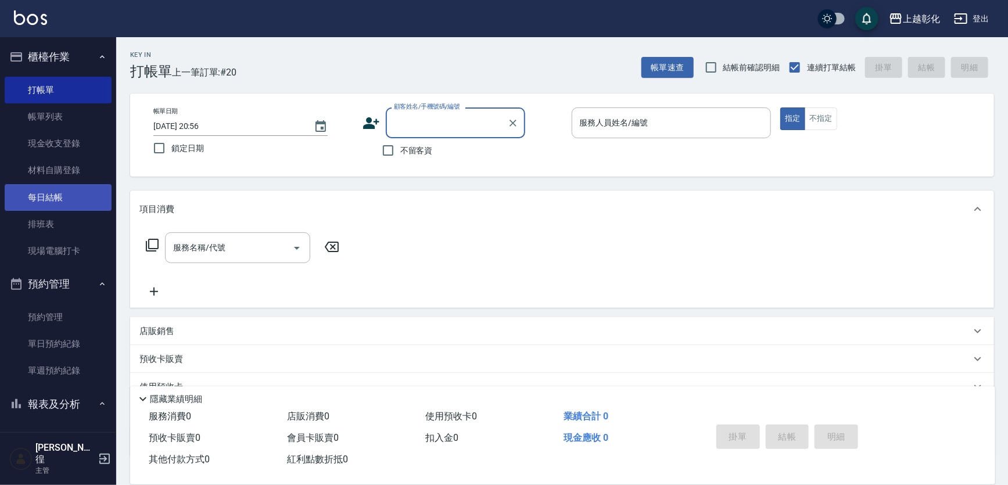
click at [34, 199] on link "每日結帳" at bounding box center [58, 197] width 107 height 27
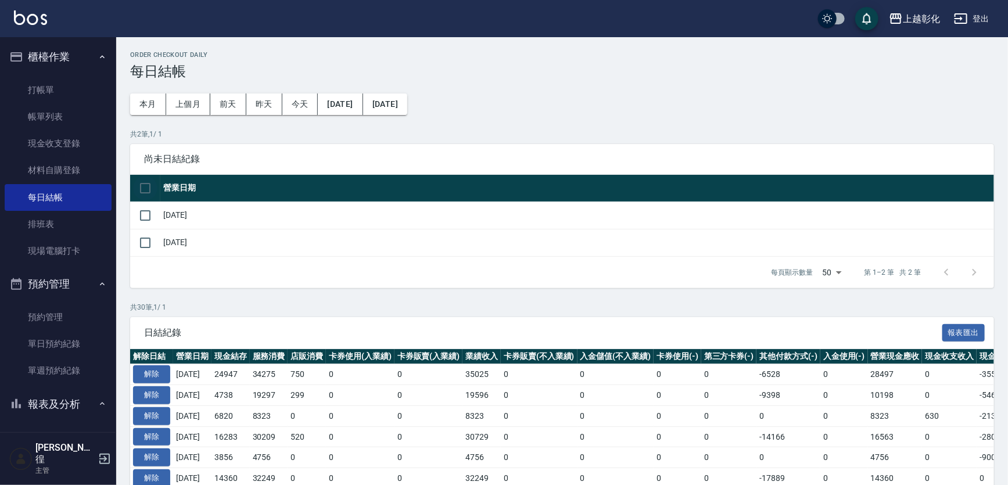
click at [134, 178] on input "checkbox" at bounding box center [145, 188] width 24 height 24
checkbox input "true"
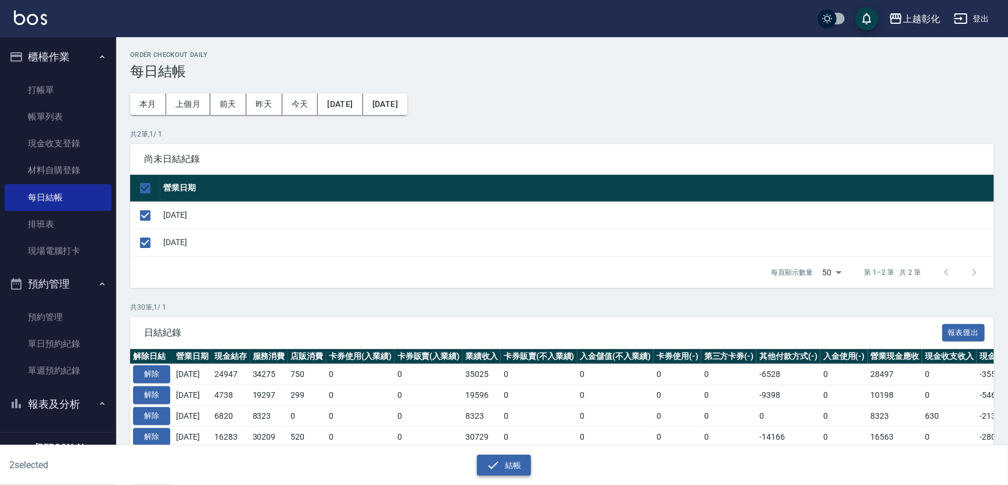
click at [497, 467] on icon "button" at bounding box center [493, 465] width 14 height 14
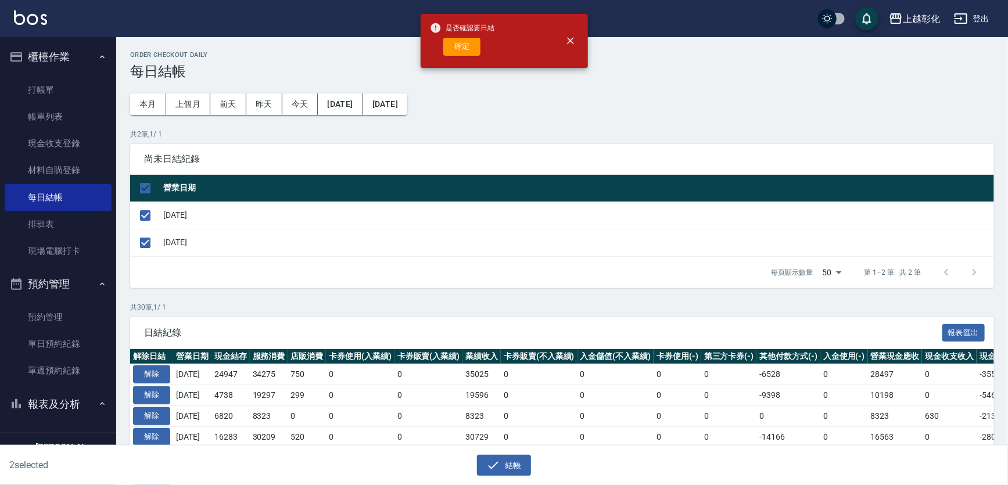
click at [448, 63] on div "是否確認要日結 確定" at bounding box center [462, 40] width 65 height 47
click at [470, 56] on button "確定" at bounding box center [461, 47] width 37 height 18
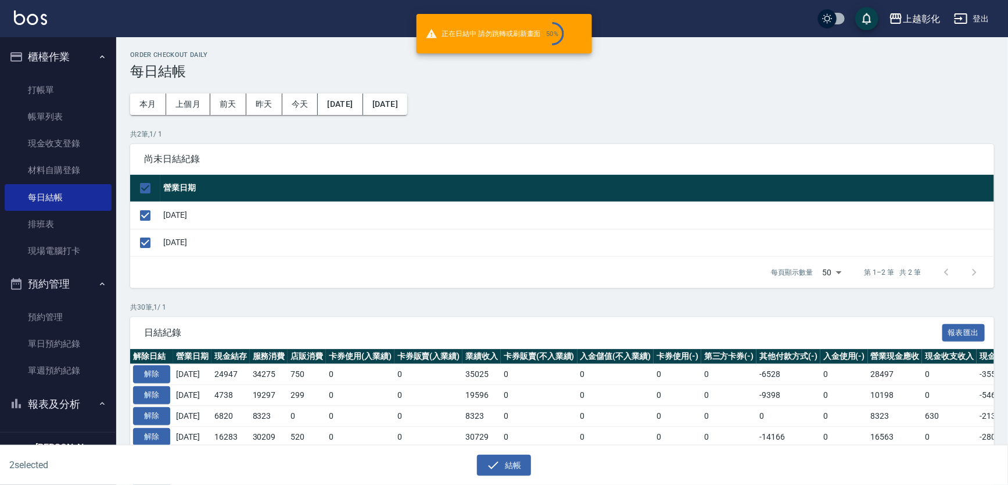
checkbox input "false"
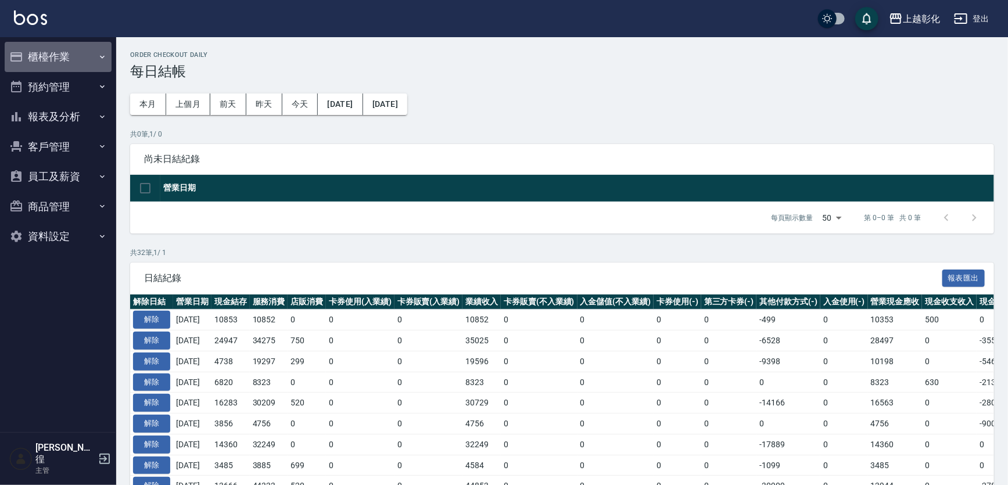
click at [92, 62] on button "櫃檯作業" at bounding box center [58, 57] width 107 height 30
click at [83, 99] on link "打帳單" at bounding box center [58, 90] width 107 height 27
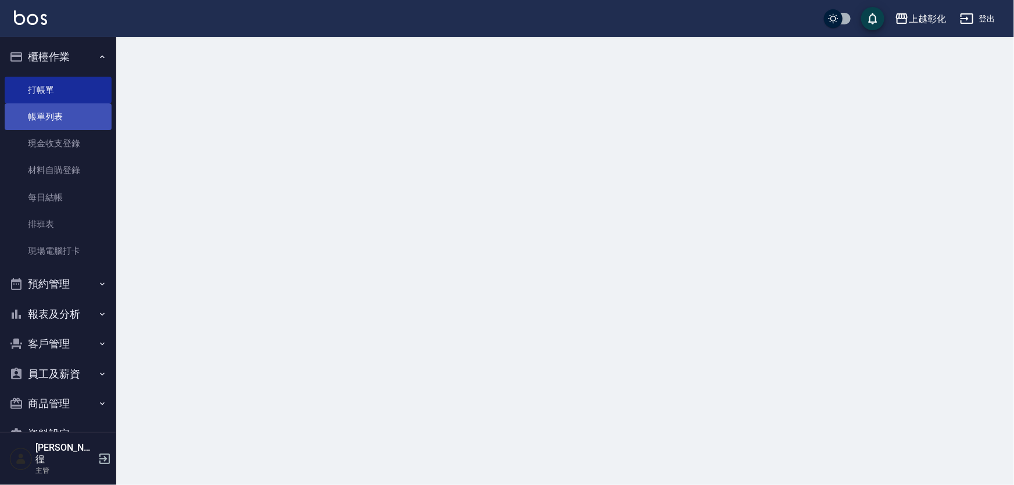
click at [67, 118] on link "帳單列表" at bounding box center [58, 116] width 107 height 27
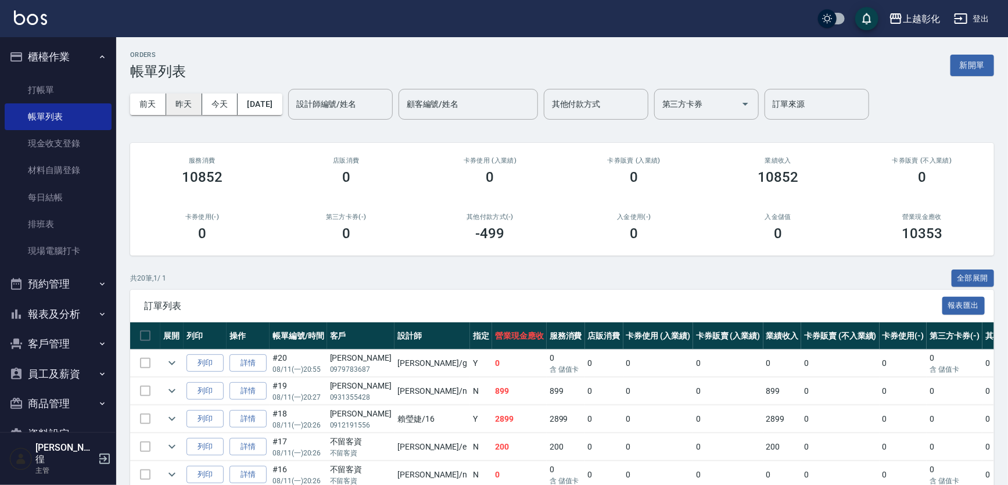
click at [201, 109] on button "昨天" at bounding box center [184, 104] width 36 height 21
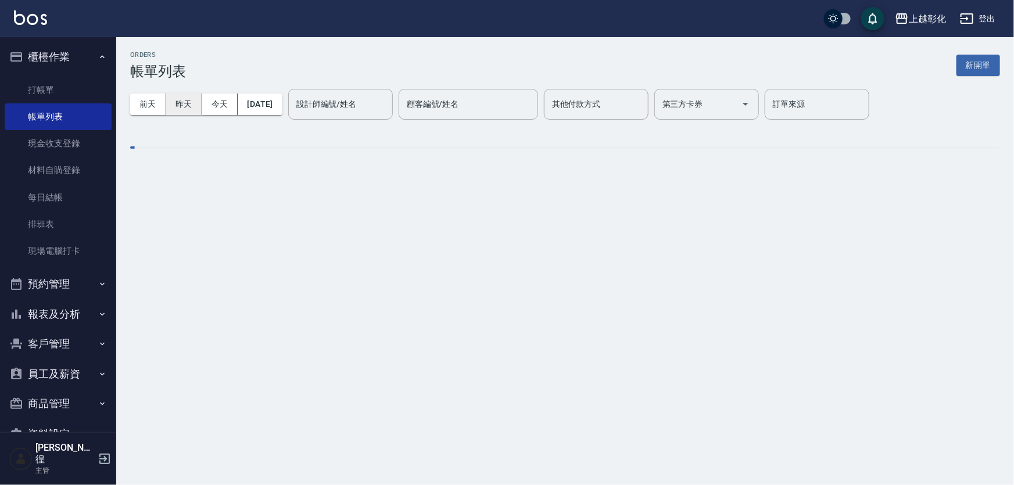
click at [199, 109] on button "昨天" at bounding box center [184, 104] width 36 height 21
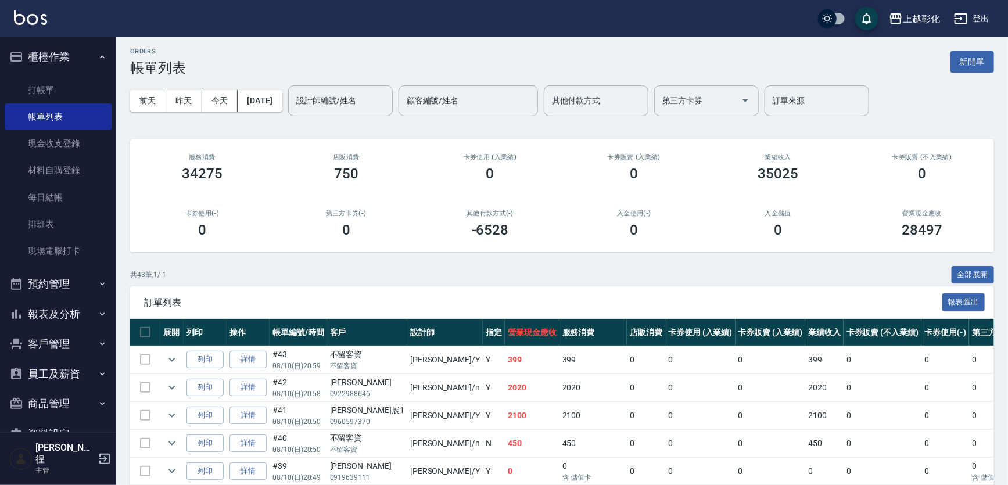
scroll to position [211, 0]
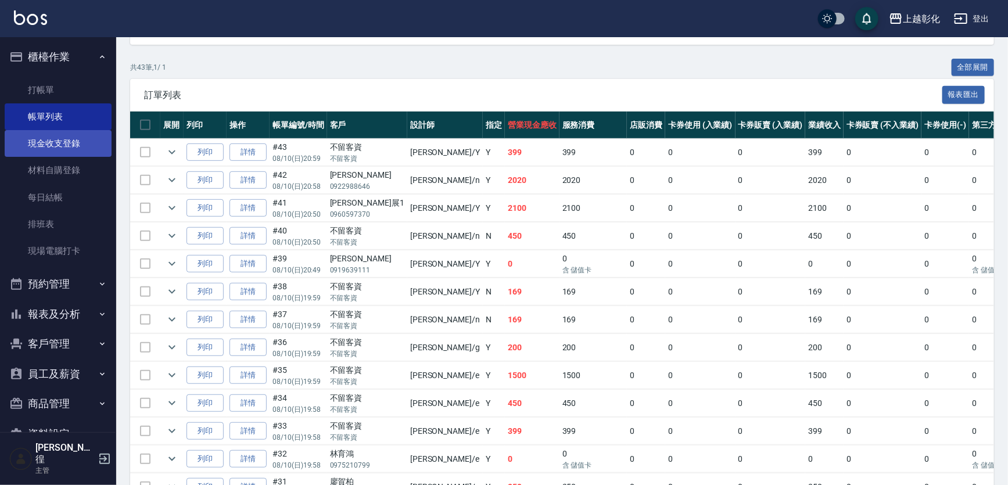
click at [51, 142] on link "現金收支登錄" at bounding box center [58, 143] width 107 height 27
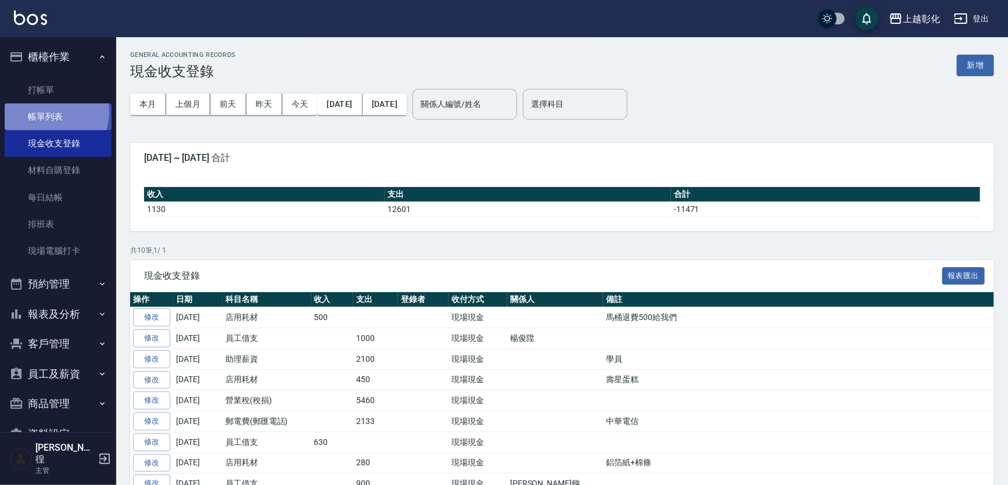
click at [51, 112] on link "帳單列表" at bounding box center [58, 116] width 107 height 27
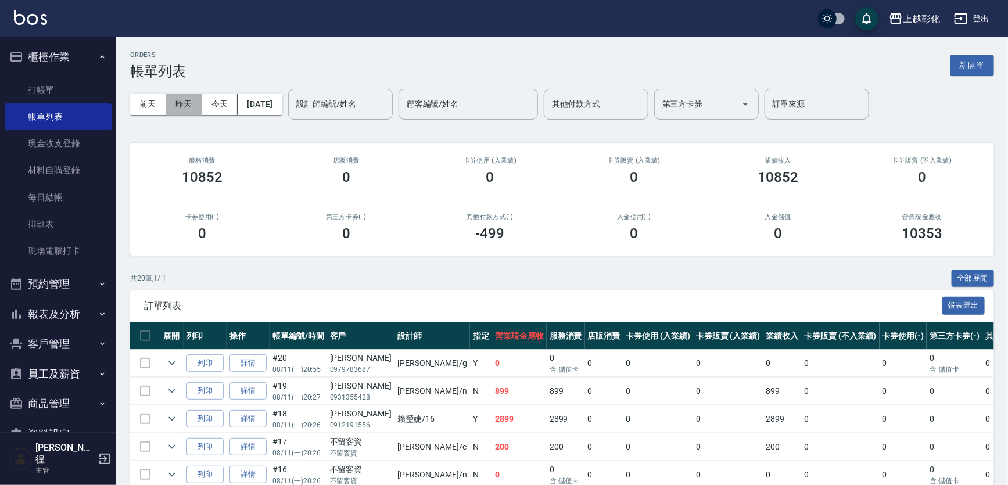
click at [178, 106] on button "昨天" at bounding box center [184, 104] width 36 height 21
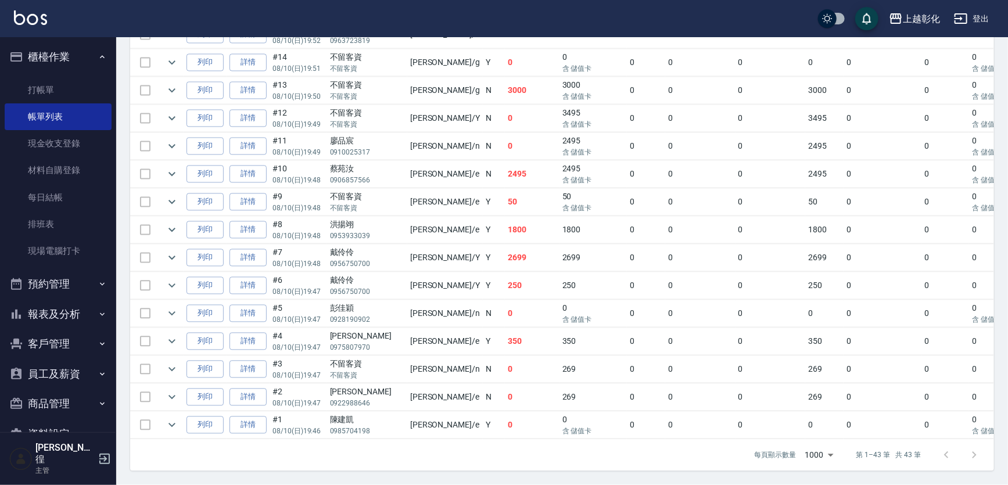
scroll to position [1274, 0]
click at [51, 145] on link "現金收支登錄" at bounding box center [58, 143] width 107 height 27
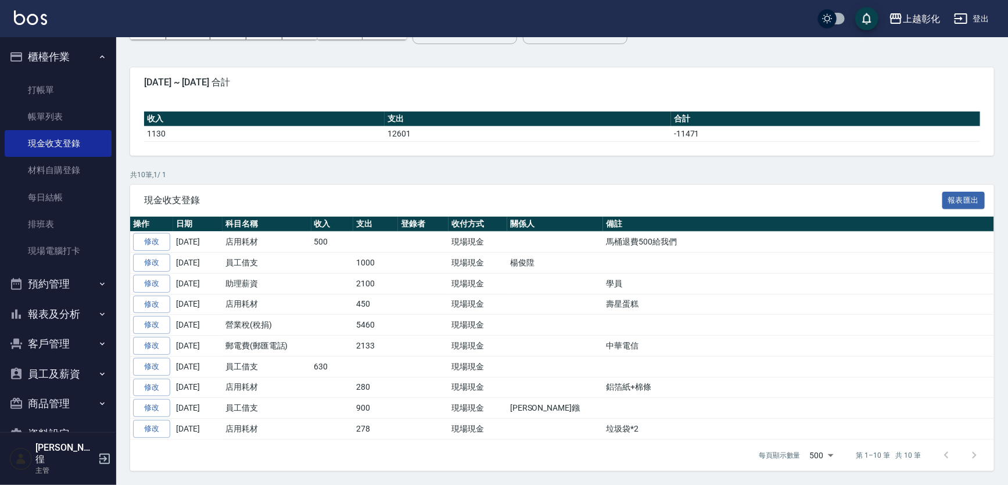
scroll to position [112, 0]
drag, startPoint x: 270, startPoint y: 279, endPoint x: 511, endPoint y: 299, distance: 241.4
click at [511, 299] on tbody "修改 2025-08-11 店用耗材 500 現場現金 馬桶退費500給我們 修改 2025-08-10 員工借支 1000 現場現金 楊俊陞 修改 2025…" at bounding box center [562, 336] width 864 height 208
click at [511, 315] on td at bounding box center [555, 325] width 96 height 21
drag, startPoint x: 378, startPoint y: 303, endPoint x: 469, endPoint y: 306, distance: 91.2
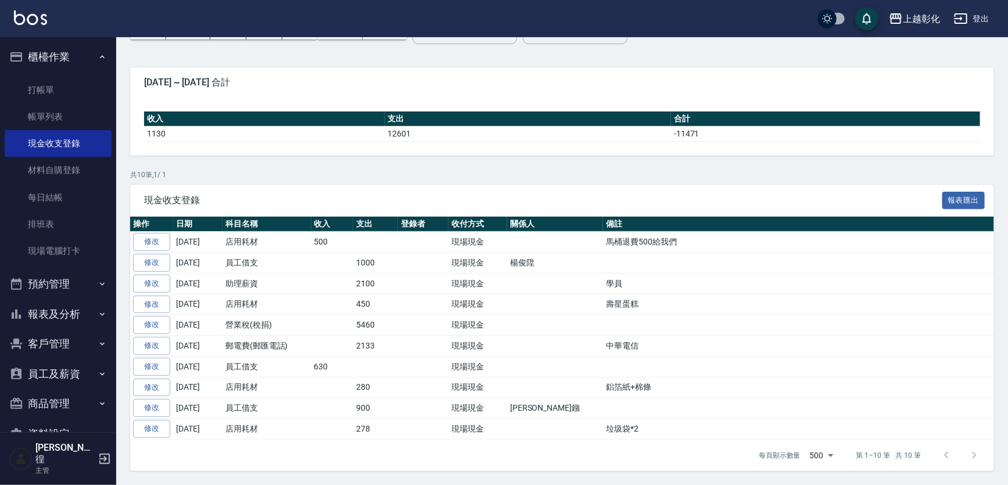
click at [383, 315] on td "5460" at bounding box center [375, 325] width 45 height 21
click at [469, 315] on td "現場現金" at bounding box center [478, 325] width 59 height 21
click at [281, 315] on td "營業稅(稅捐)" at bounding box center [267, 325] width 89 height 21
drag, startPoint x: 410, startPoint y: 270, endPoint x: 421, endPoint y: 270, distance: 10.5
click at [411, 294] on td at bounding box center [423, 304] width 51 height 21
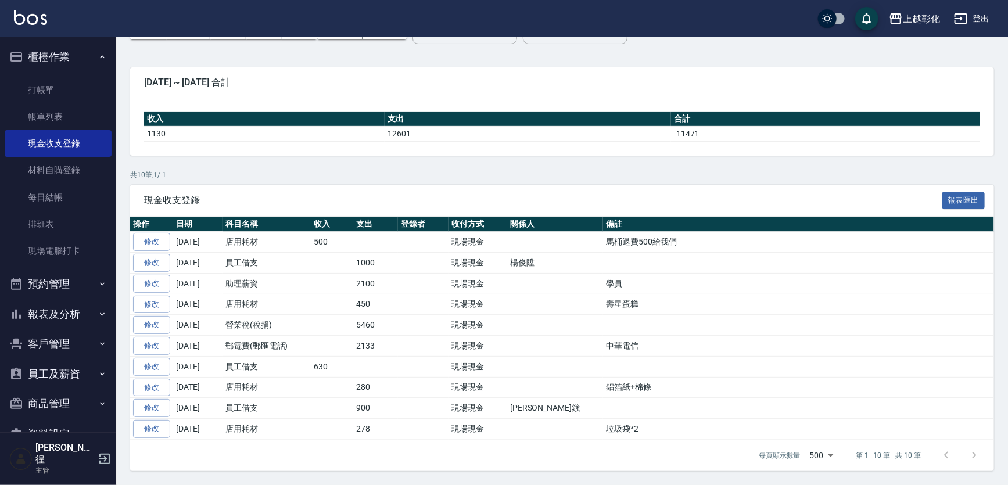
click at [426, 294] on td at bounding box center [423, 304] width 51 height 21
click at [342, 294] on td at bounding box center [332, 304] width 42 height 21
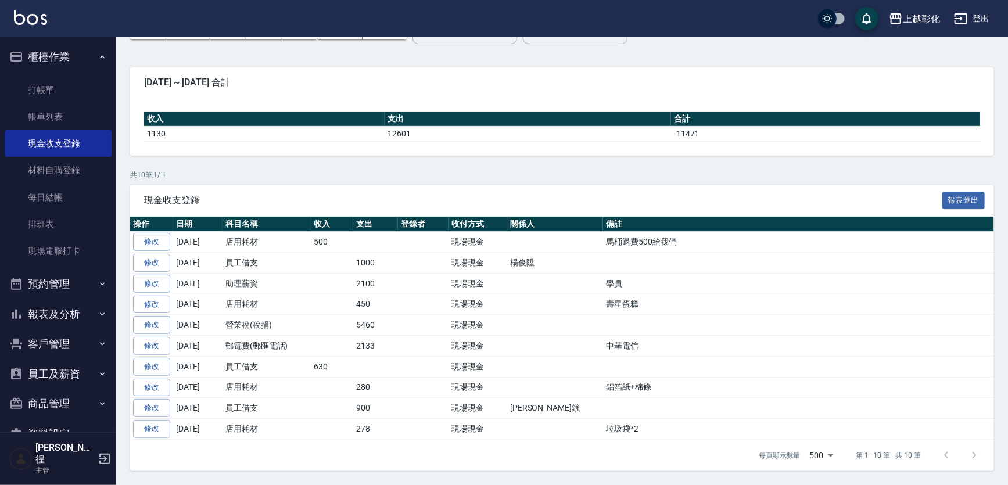
click at [342, 294] on td at bounding box center [332, 304] width 42 height 21
drag, startPoint x: 354, startPoint y: 272, endPoint x: 484, endPoint y: 272, distance: 130.1
click at [484, 294] on tr "修改 [DATE] 店用耗材 450 現場現金 壽星蛋糕" at bounding box center [562, 304] width 864 height 21
click at [484, 294] on td "現場現金" at bounding box center [478, 304] width 59 height 21
drag, startPoint x: 257, startPoint y: 279, endPoint x: 383, endPoint y: 278, distance: 126.1
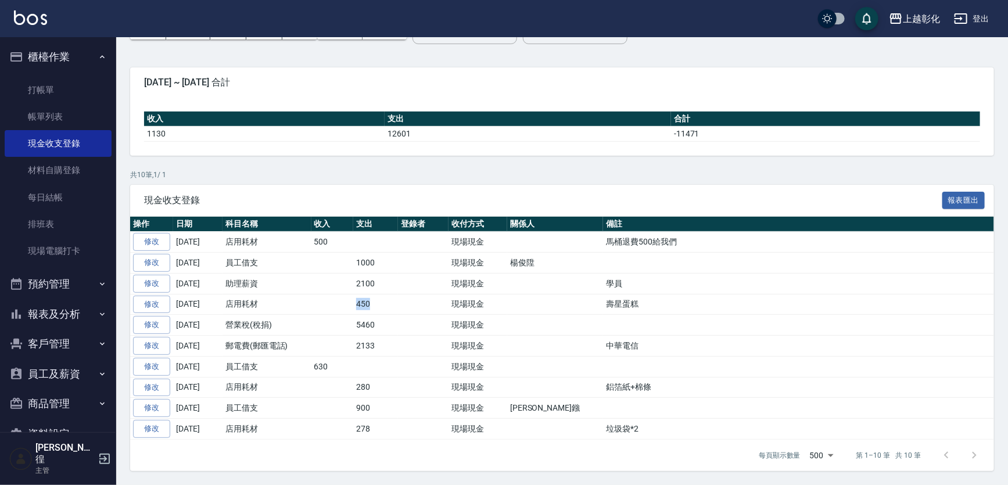
click at [383, 294] on tr "修改 [DATE] 店用耗材 450 現場現金 壽星蛋糕" at bounding box center [562, 304] width 864 height 21
click at [383, 294] on td "450" at bounding box center [375, 304] width 45 height 21
drag, startPoint x: 383, startPoint y: 278, endPoint x: 338, endPoint y: 278, distance: 45.9
click at [338, 294] on tr "修改 [DATE] 店用耗材 450 現場現金 壽星蛋糕" at bounding box center [562, 304] width 864 height 21
click at [338, 294] on td at bounding box center [332, 304] width 42 height 21
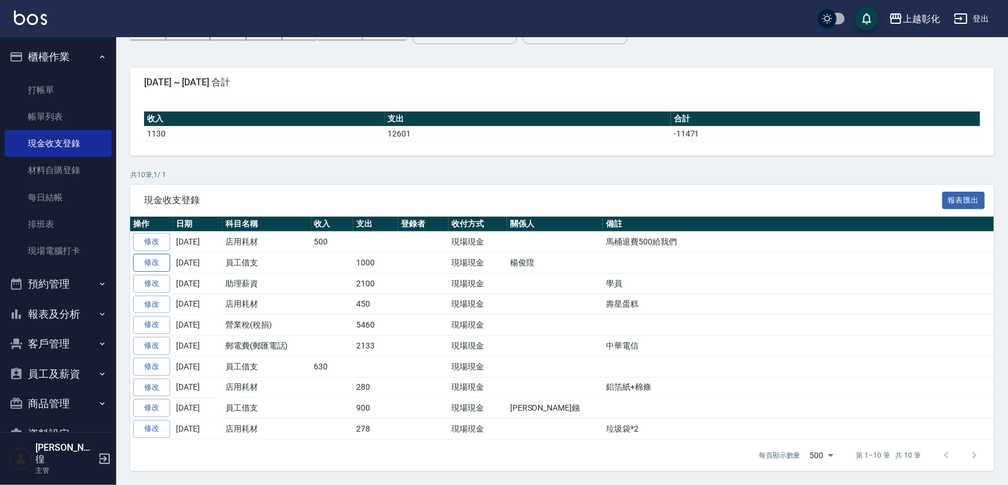
scroll to position [0, 0]
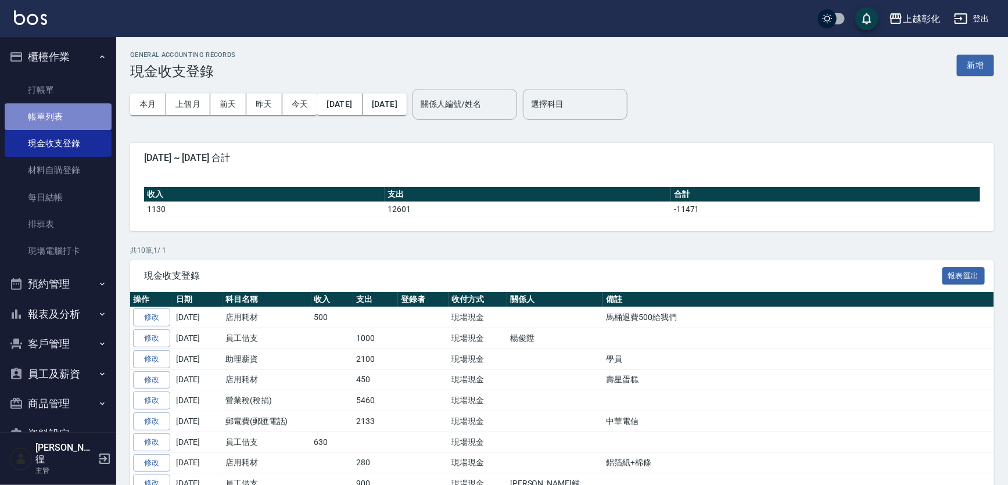
click at [69, 116] on link "帳單列表" at bounding box center [58, 116] width 107 height 27
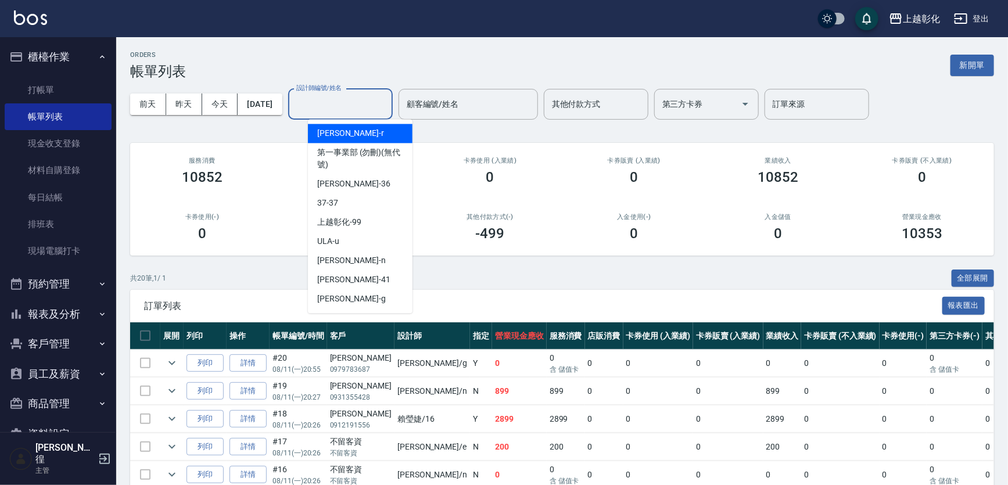
click at [335, 103] on input "設計師編號/姓名" at bounding box center [340, 104] width 94 height 20
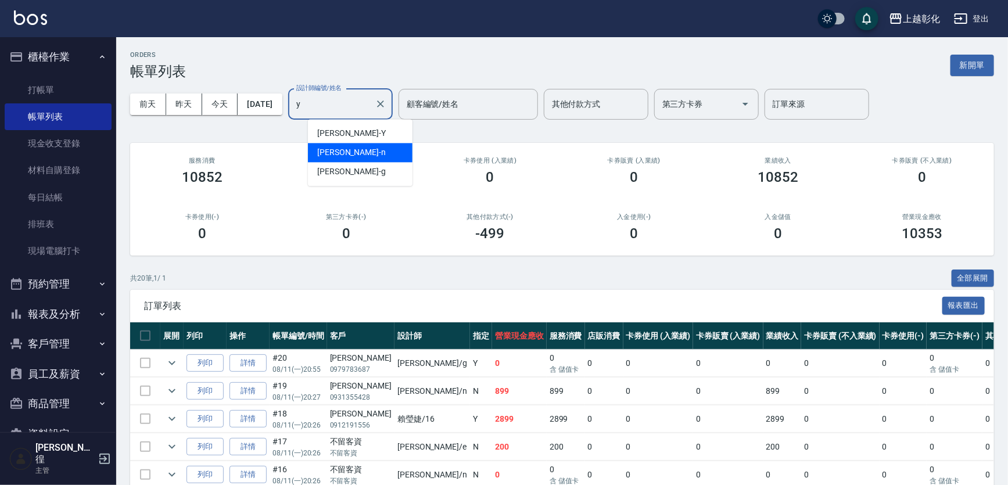
click at [354, 132] on div "YURI -Y" at bounding box center [360, 133] width 105 height 19
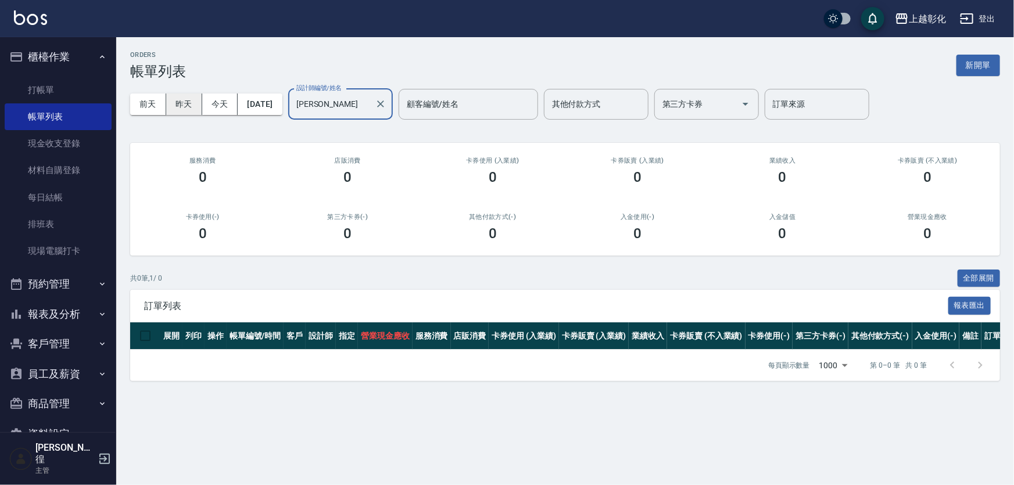
type input "YURI-Y"
click at [184, 96] on button "昨天" at bounding box center [184, 104] width 36 height 21
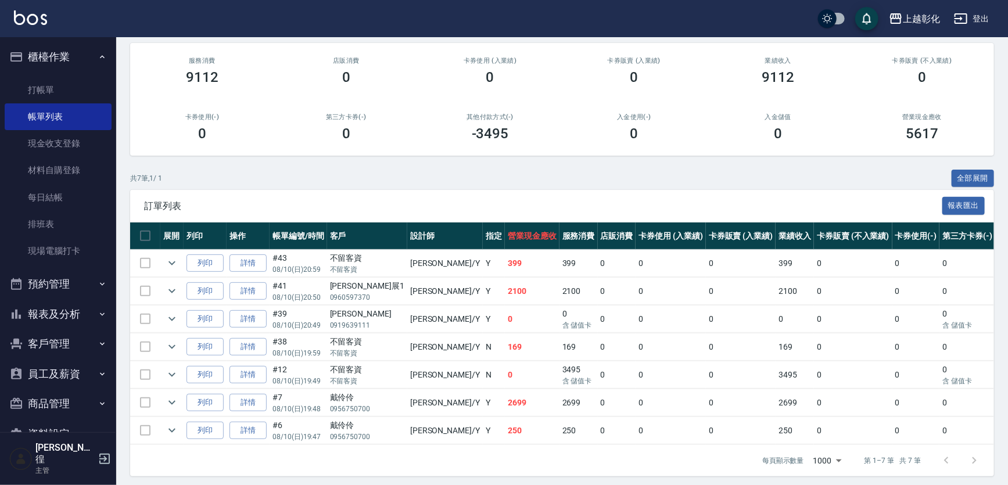
scroll to position [149, 0]
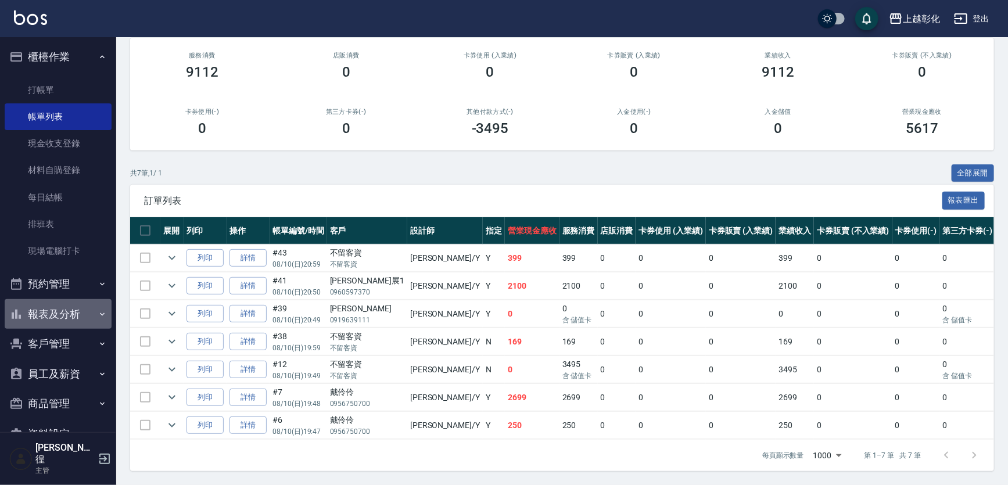
click at [58, 314] on button "報表及分析" at bounding box center [58, 314] width 107 height 30
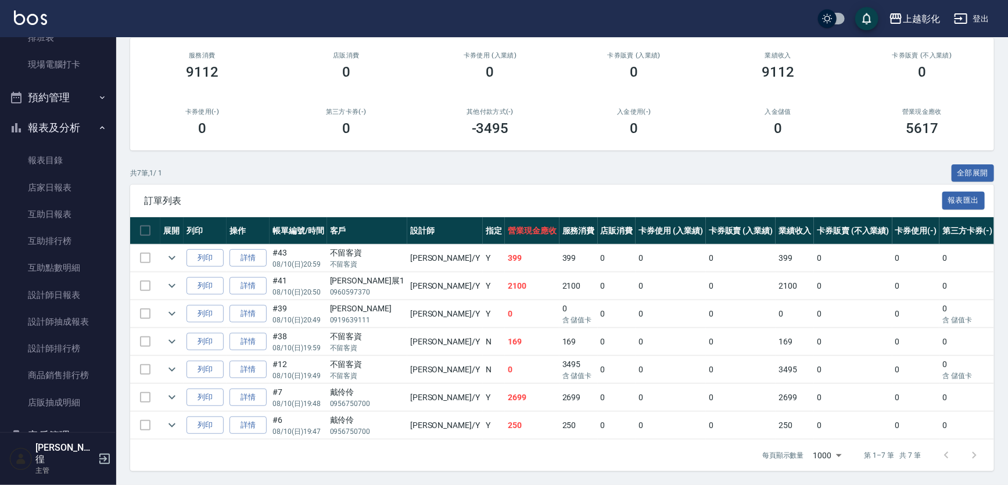
scroll to position [264, 0]
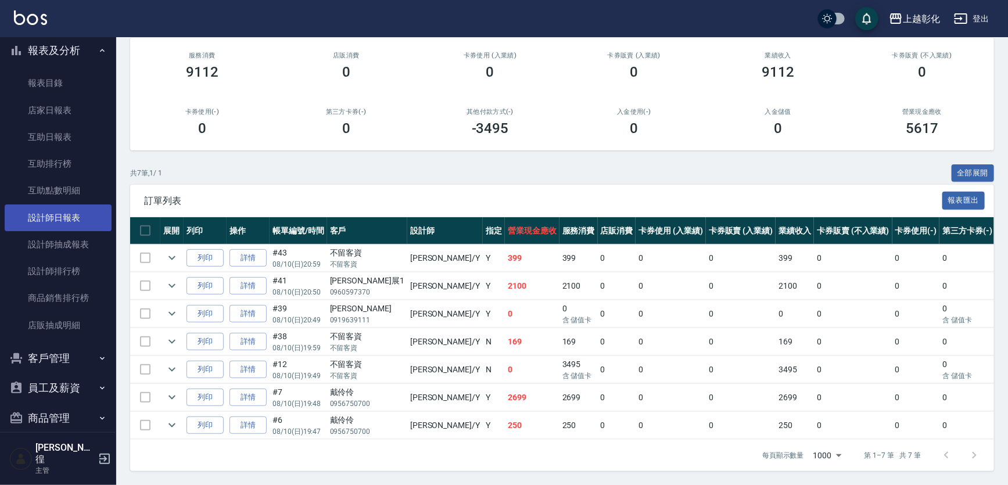
click at [61, 224] on link "設計師日報表" at bounding box center [58, 218] width 107 height 27
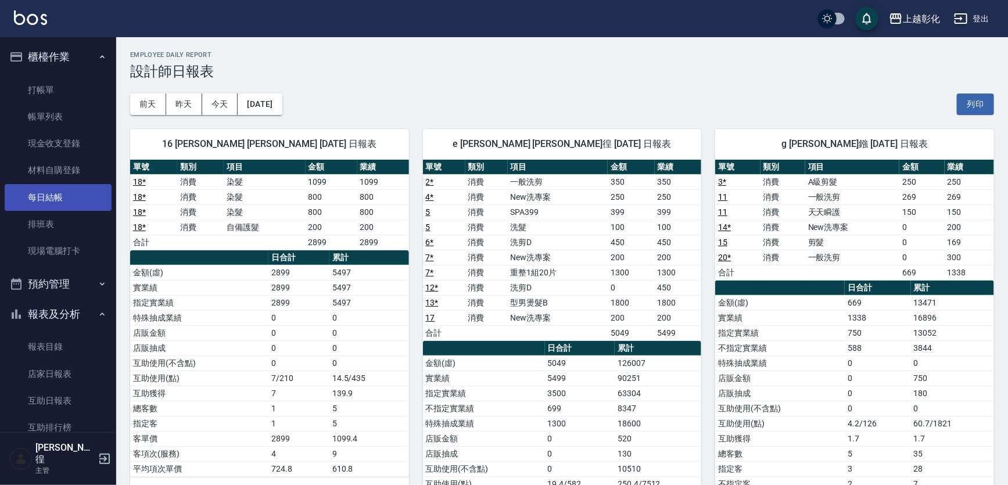
click at [78, 186] on link "每日結帳" at bounding box center [58, 197] width 107 height 27
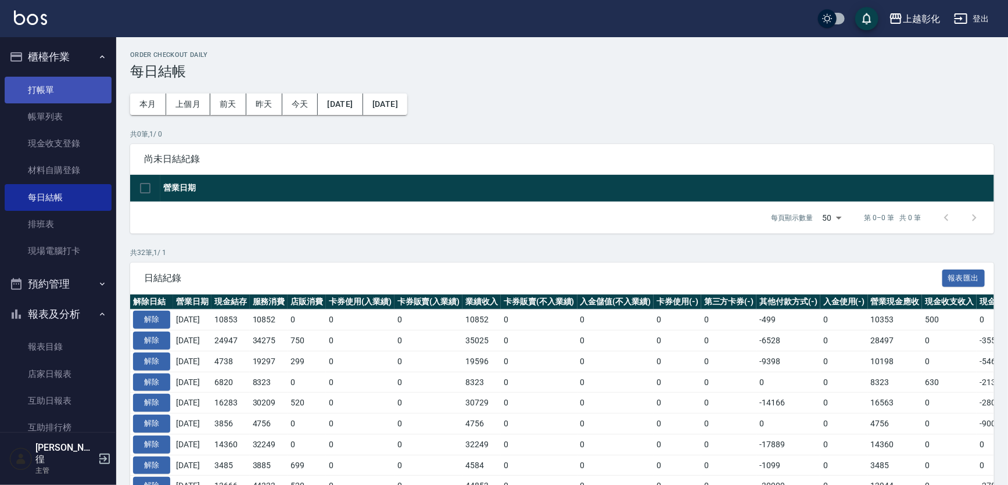
click at [33, 81] on link "打帳單" at bounding box center [58, 90] width 107 height 27
